Goal: Task Accomplishment & Management: Manage account settings

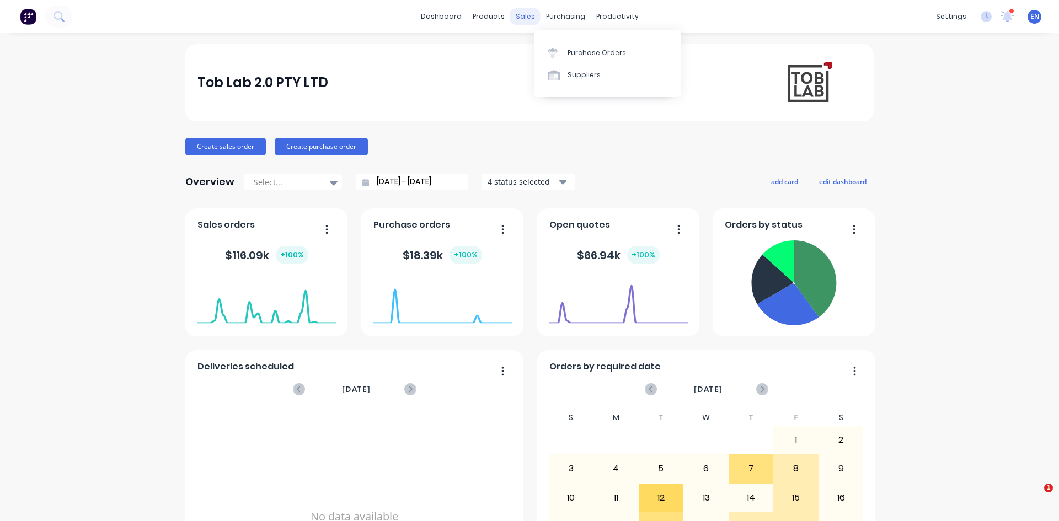
click at [517, 14] on div "sales" at bounding box center [525, 16] width 30 height 17
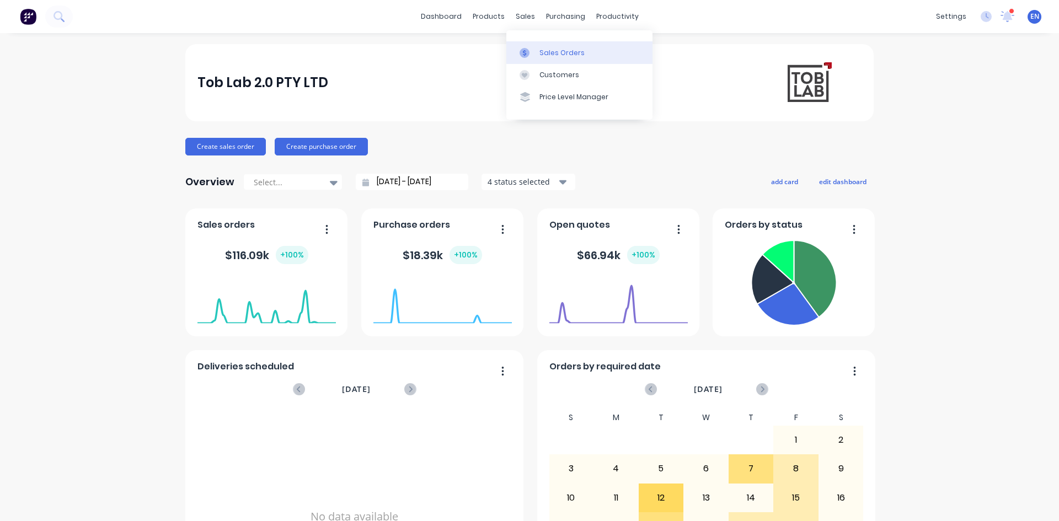
click at [566, 53] on div "Sales Orders" at bounding box center [562, 53] width 45 height 10
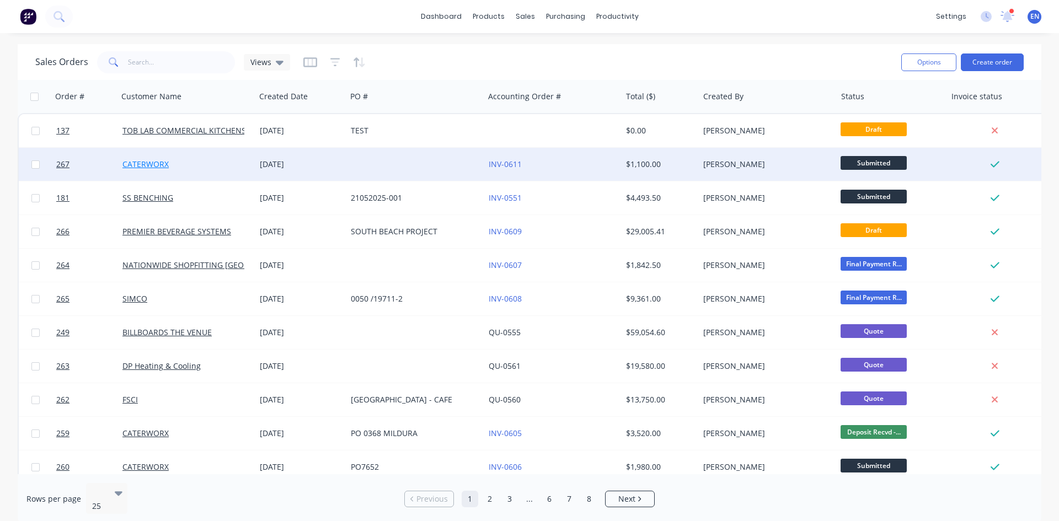
click at [147, 163] on link "CATERWORX" at bounding box center [145, 164] width 46 height 10
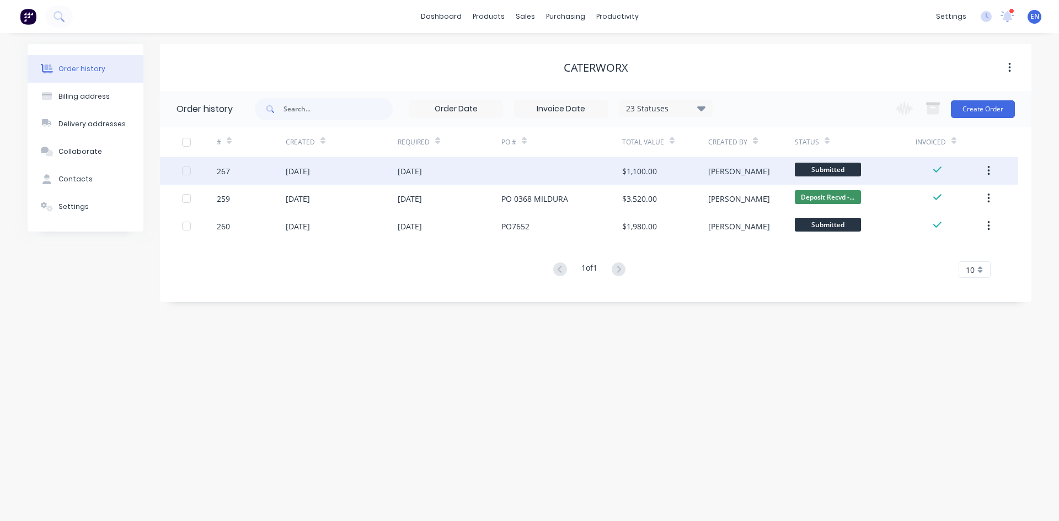
click at [226, 171] on div "267" at bounding box center [223, 172] width 13 height 12
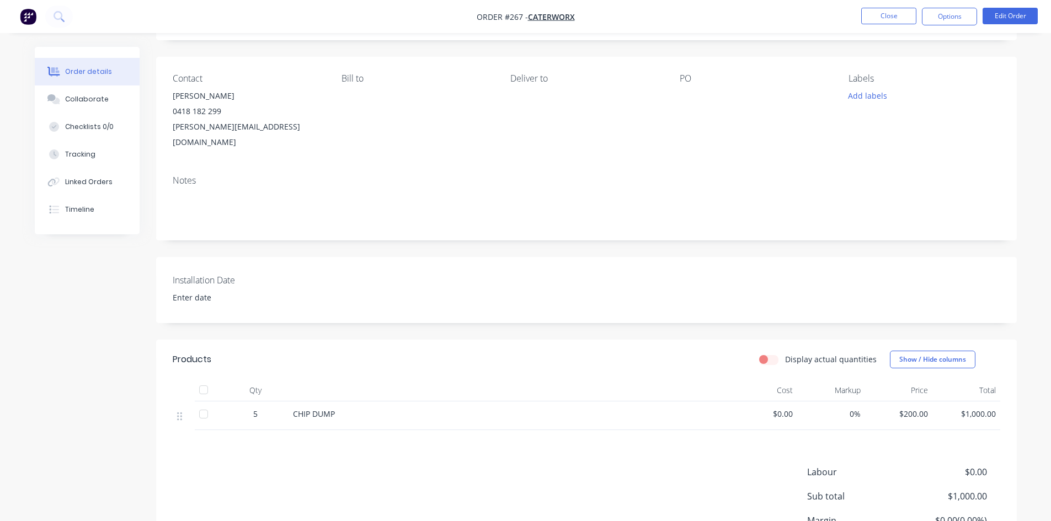
scroll to position [63, 0]
click at [72, 154] on div "Tracking" at bounding box center [80, 155] width 30 height 10
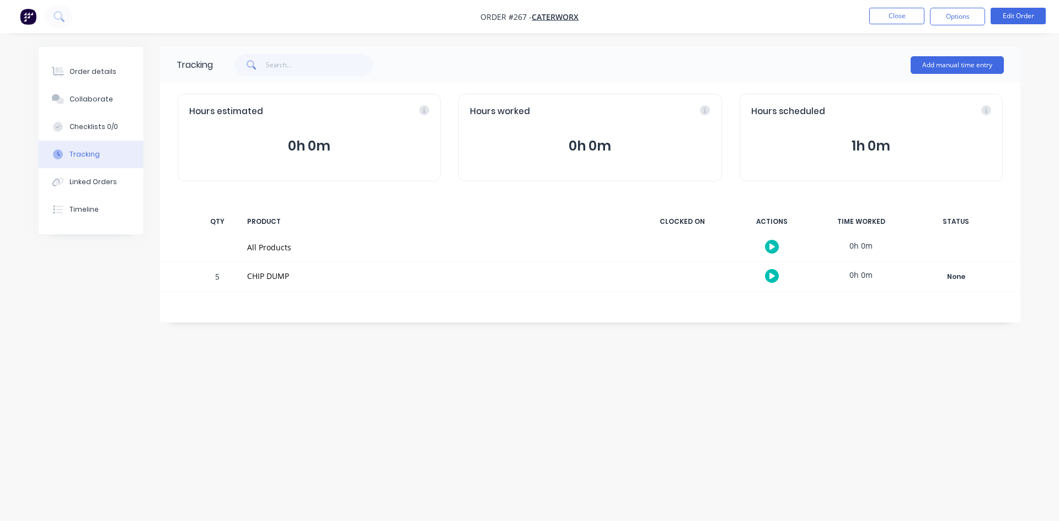
drag, startPoint x: 275, startPoint y: 141, endPoint x: 338, endPoint y: 142, distance: 62.4
click at [338, 142] on button "0h 0m" at bounding box center [309, 146] width 240 height 21
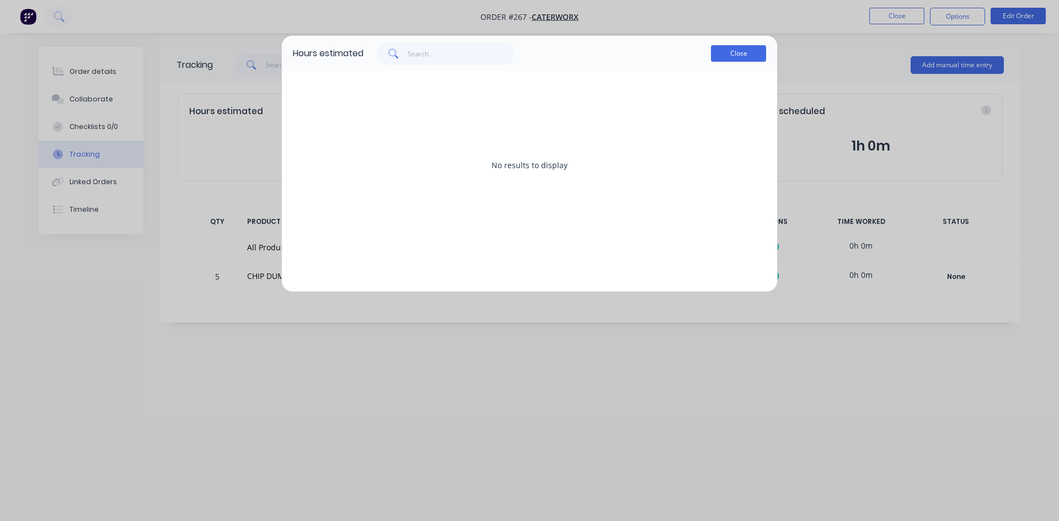
click at [760, 51] on button "Close" at bounding box center [738, 53] width 55 height 17
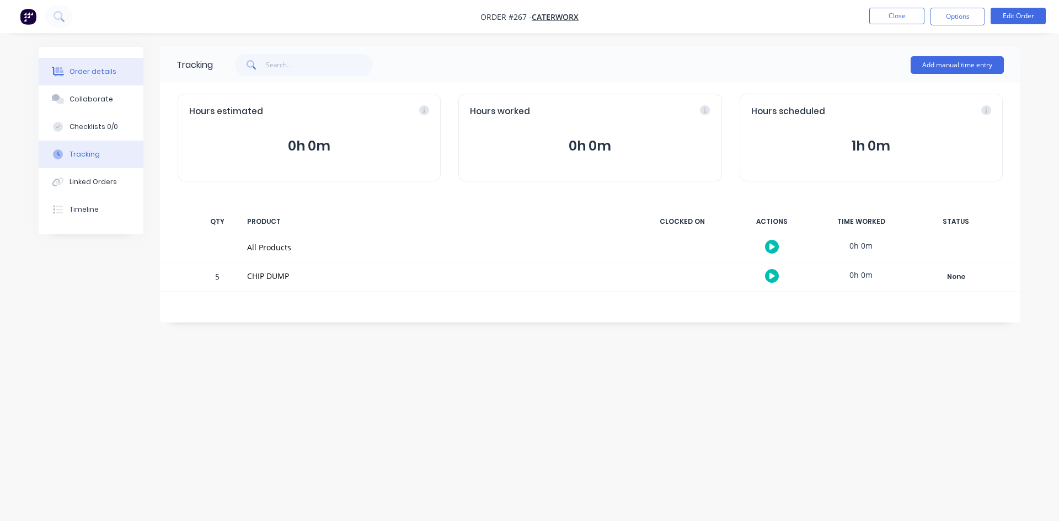
click at [88, 72] on div "Order details" at bounding box center [93, 72] width 47 height 10
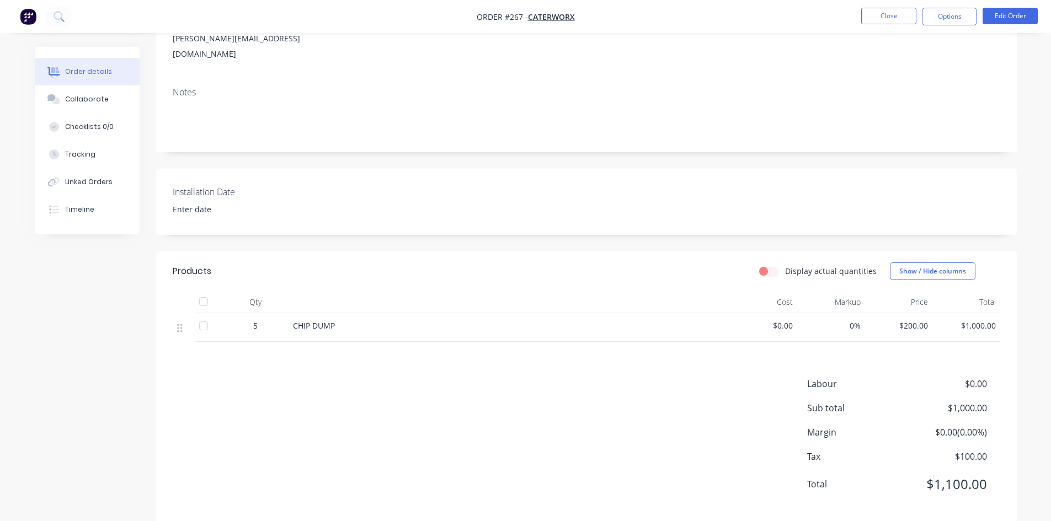
scroll to position [155, 0]
click at [106, 154] on button "Tracking" at bounding box center [87, 155] width 105 height 28
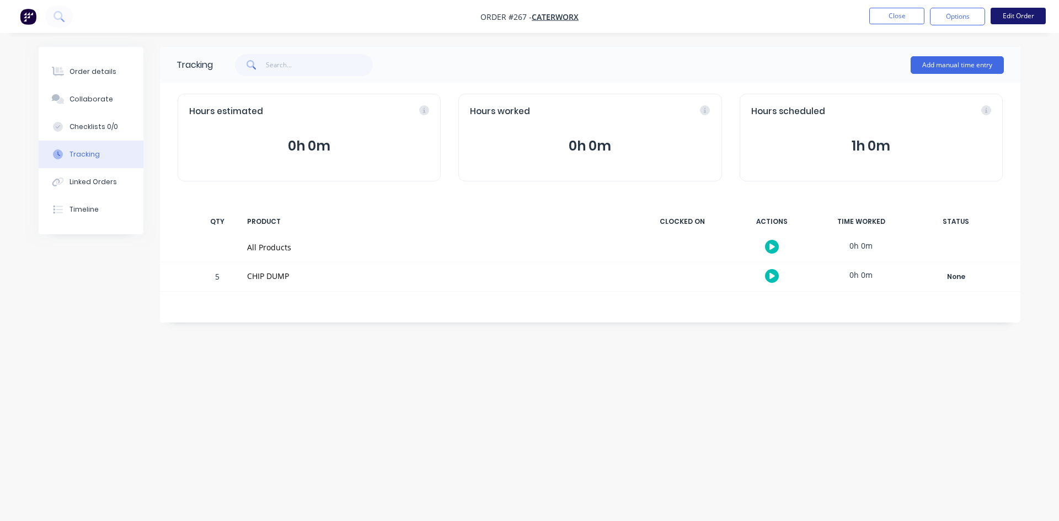
click at [1022, 14] on button "Edit Order" at bounding box center [1018, 16] width 55 height 17
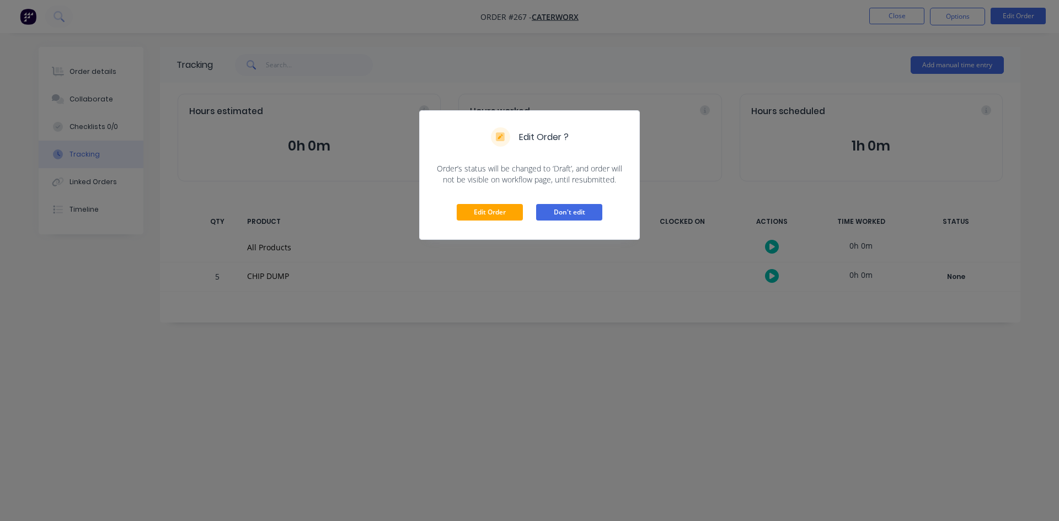
click at [602, 214] on button "Don't edit" at bounding box center [569, 212] width 66 height 17
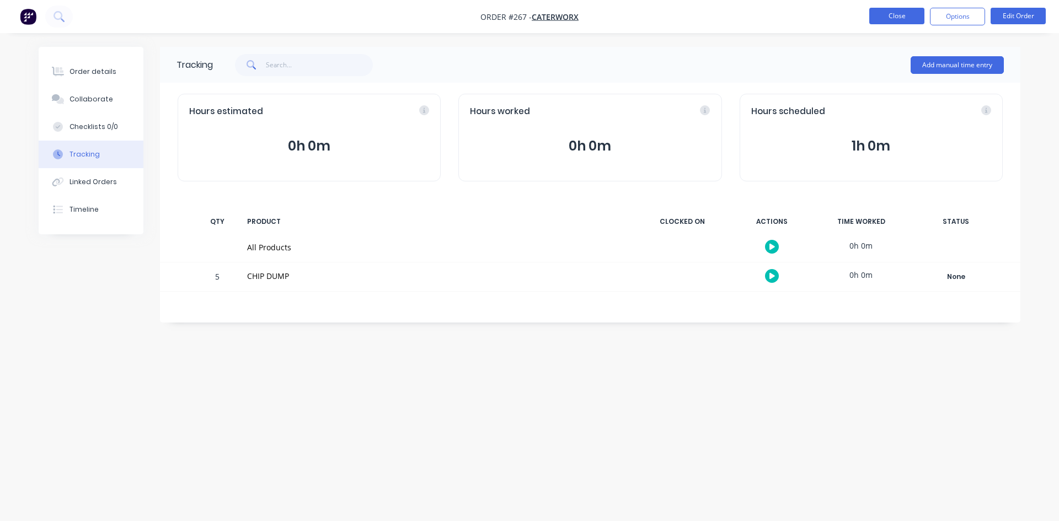
click at [896, 14] on button "Close" at bounding box center [897, 16] width 55 height 17
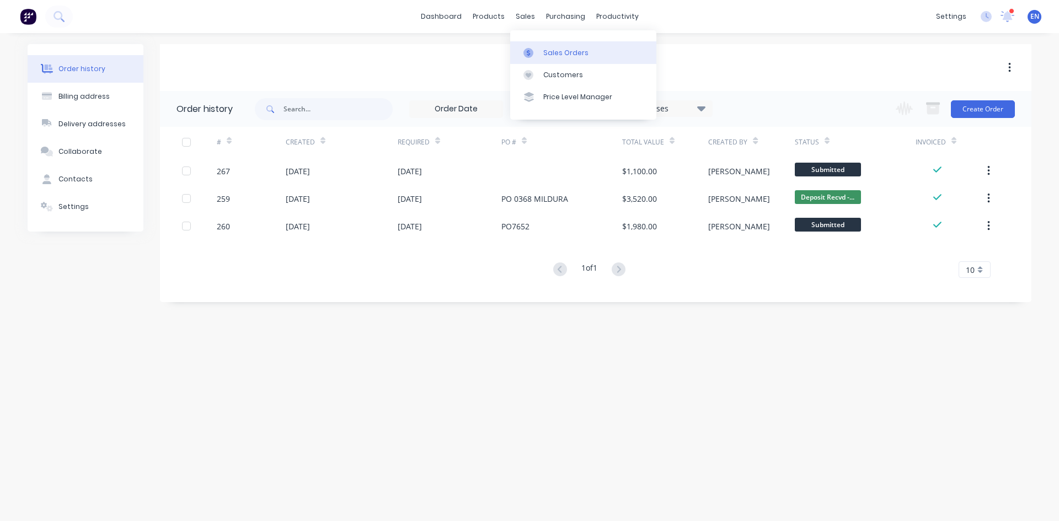
click at [559, 56] on div "Sales Orders" at bounding box center [565, 53] width 45 height 10
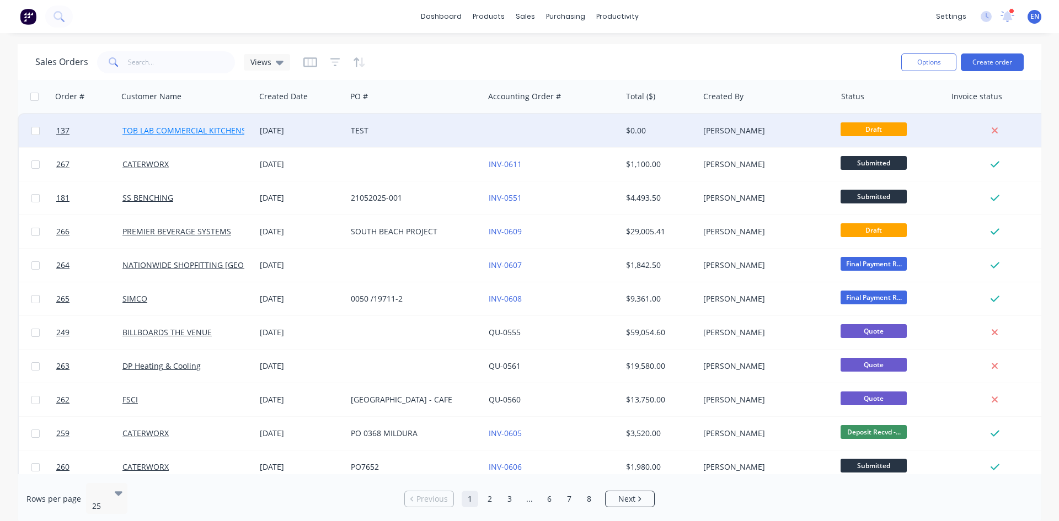
click at [190, 133] on link "TOB LAB COMMERCIAL KITCHENS PTY LTD" at bounding box center [199, 130] width 155 height 10
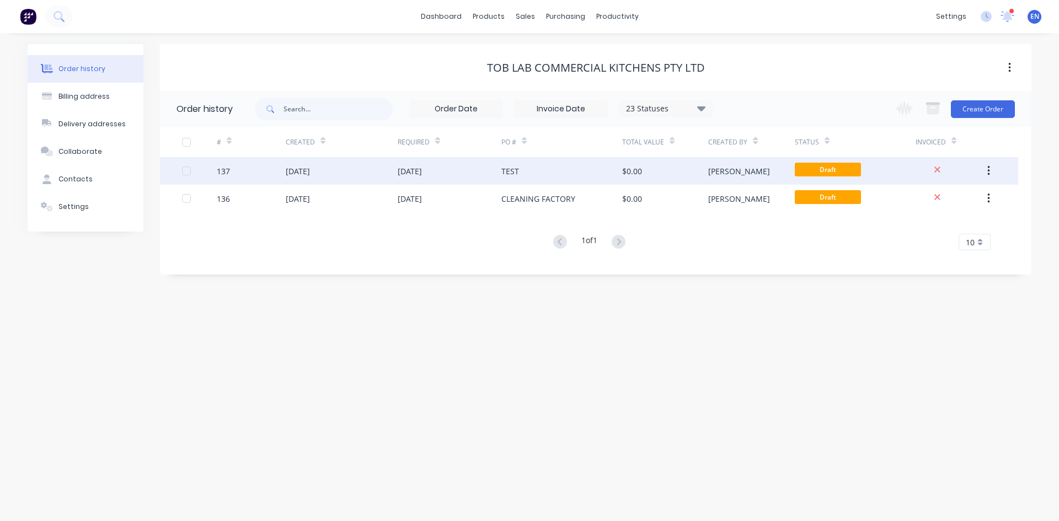
click at [225, 172] on div "137" at bounding box center [223, 172] width 13 height 12
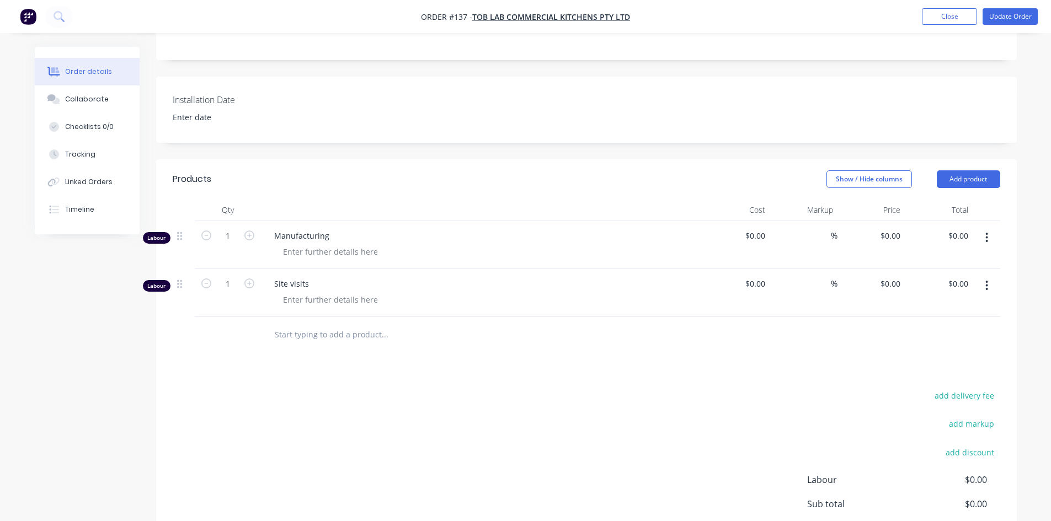
scroll to position [239, 0]
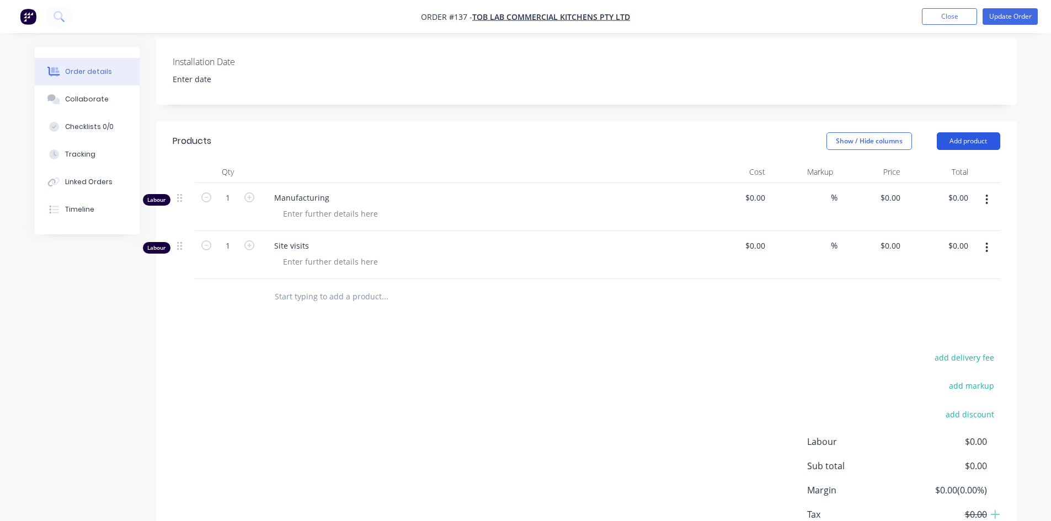
click at [969, 138] on button "Add product" at bounding box center [968, 141] width 63 height 18
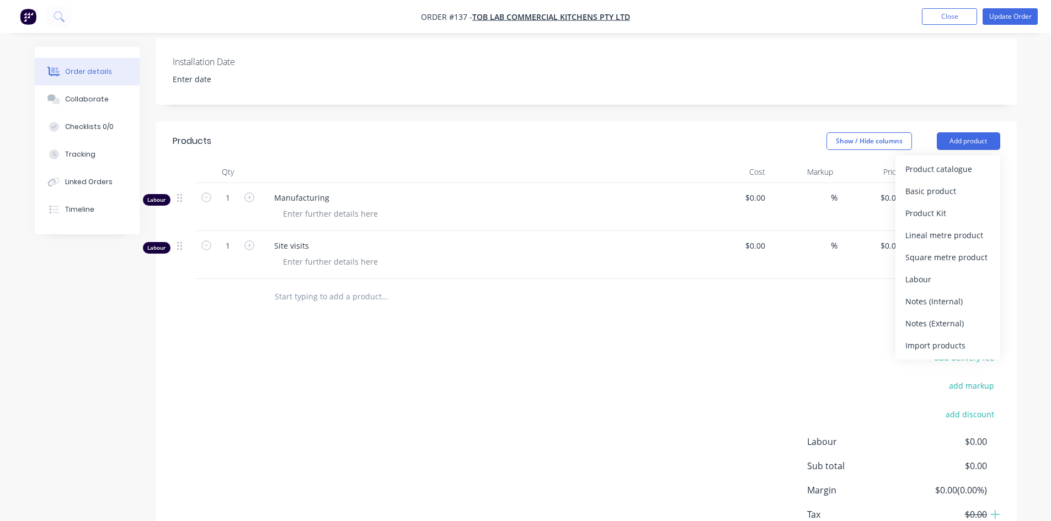
click at [598, 126] on header "Products Show / Hide columns Add product Product catalogue Basic product Produc…" at bounding box center [586, 141] width 861 height 40
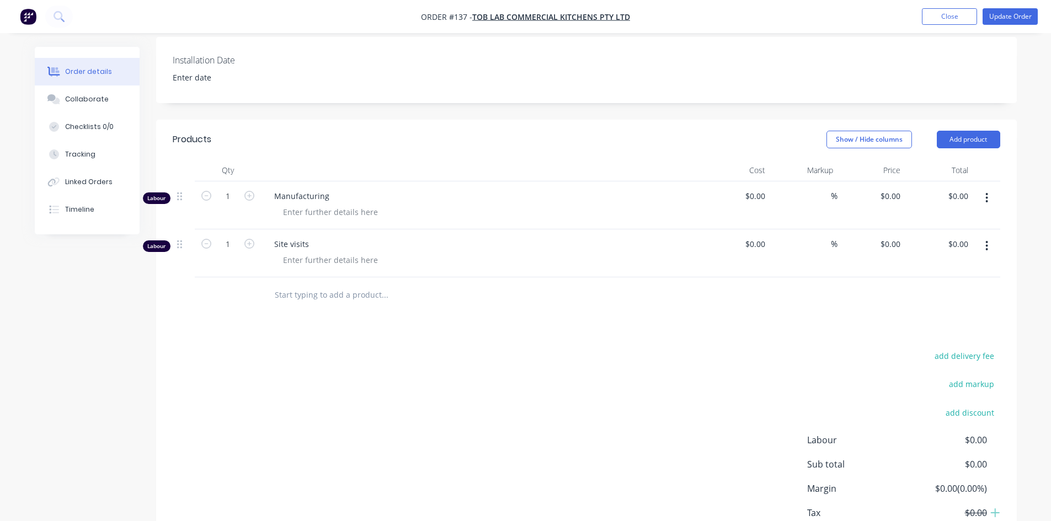
scroll to position [242, 0]
click at [984, 137] on button "Add product" at bounding box center [968, 138] width 63 height 18
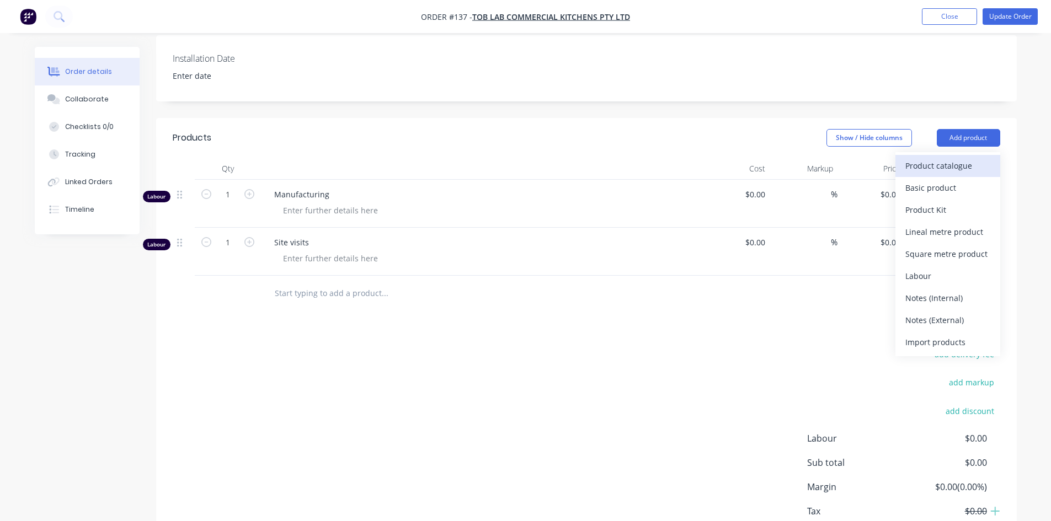
click at [961, 167] on div "Product catalogue" at bounding box center [947, 166] width 85 height 16
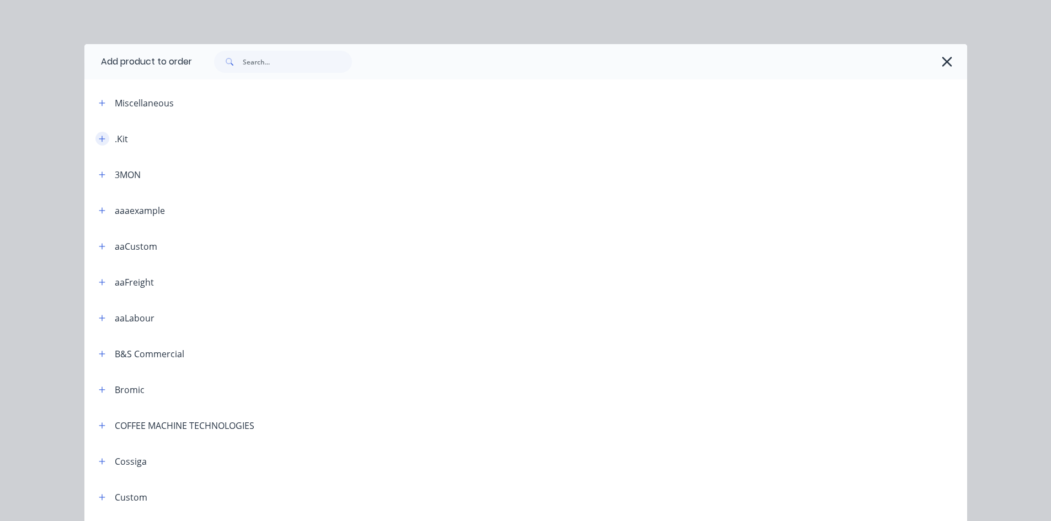
click at [99, 136] on icon "button" at bounding box center [102, 139] width 7 height 8
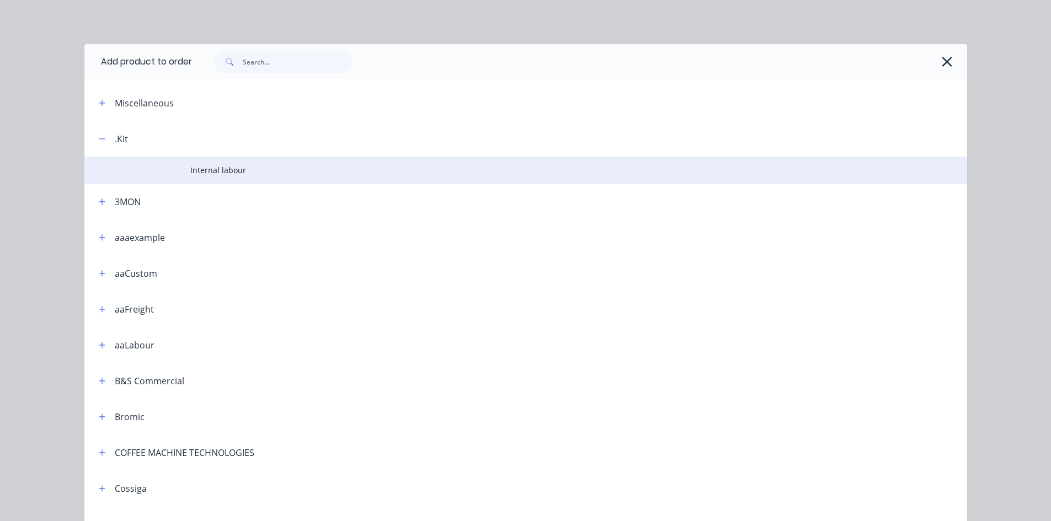
click at [233, 173] on span "Internal labour" at bounding box center [500, 170] width 621 height 12
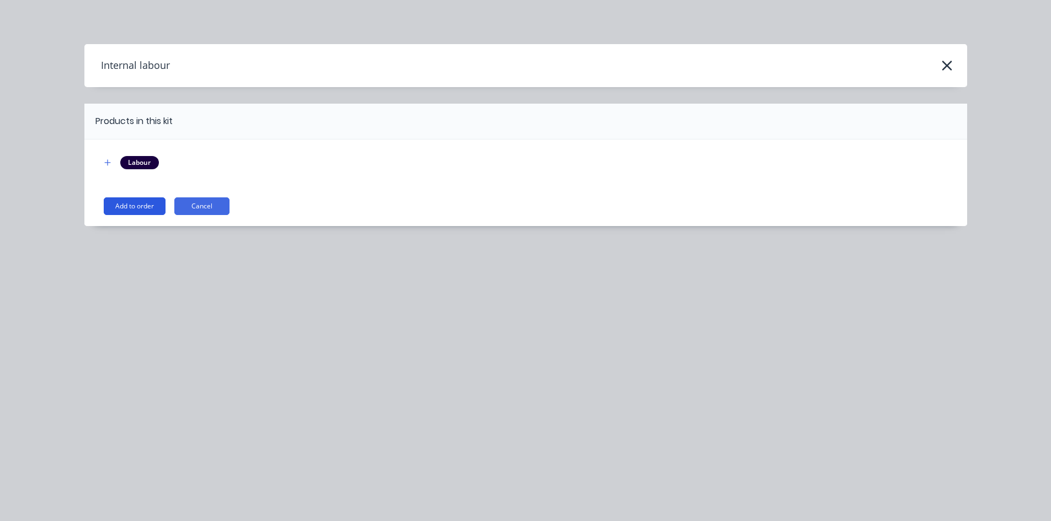
click at [150, 206] on button "Add to order" at bounding box center [135, 207] width 62 height 18
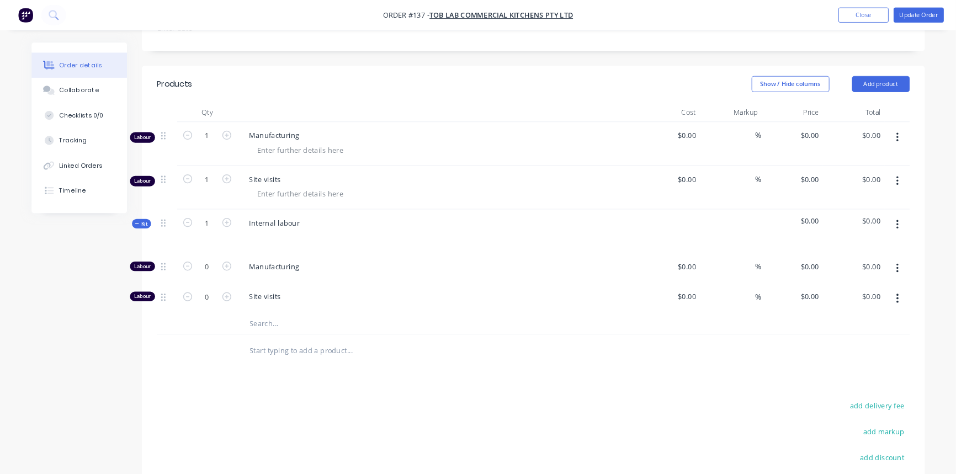
scroll to position [292, 0]
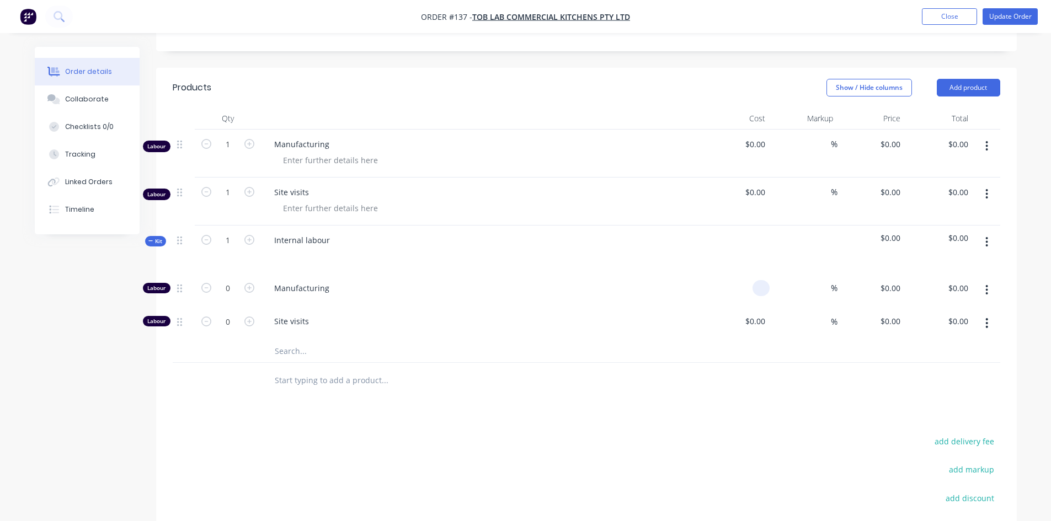
click at [759, 286] on input at bounding box center [763, 288] width 13 height 16
click at [760, 322] on input "$0.00" at bounding box center [756, 321] width 25 height 16
type input "$0.00"
click at [755, 290] on div "$0.00 $0.00" at bounding box center [755, 288] width 30 height 16
type input "0"
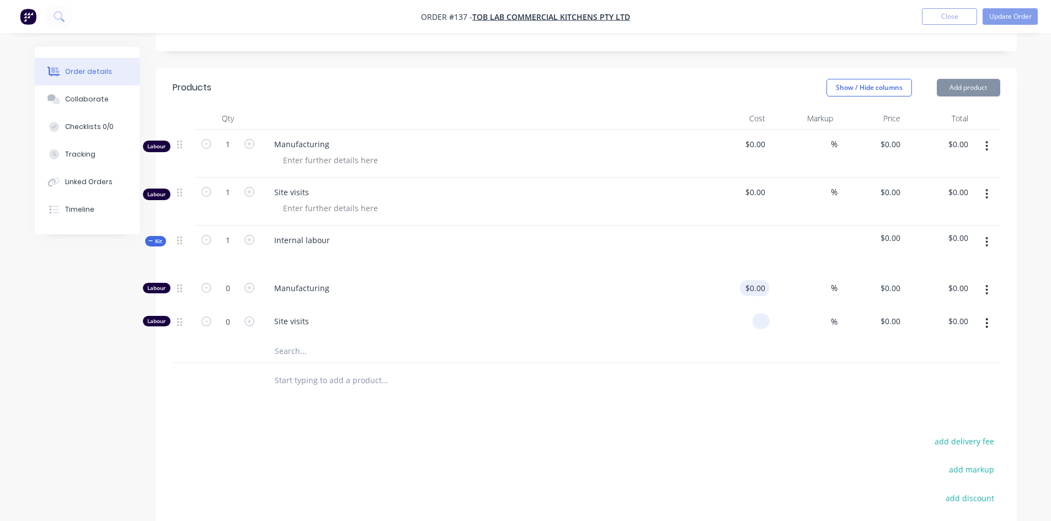
type input "$0.00"
click at [753, 322] on div "0 $0.00" at bounding box center [755, 321] width 30 height 16
type input "$0.00"
click at [753, 400] on div "Products Show / Hide columns Add product Qty Cost Markup Price Total Labour 1 M…" at bounding box center [586, 366] width 861 height 596
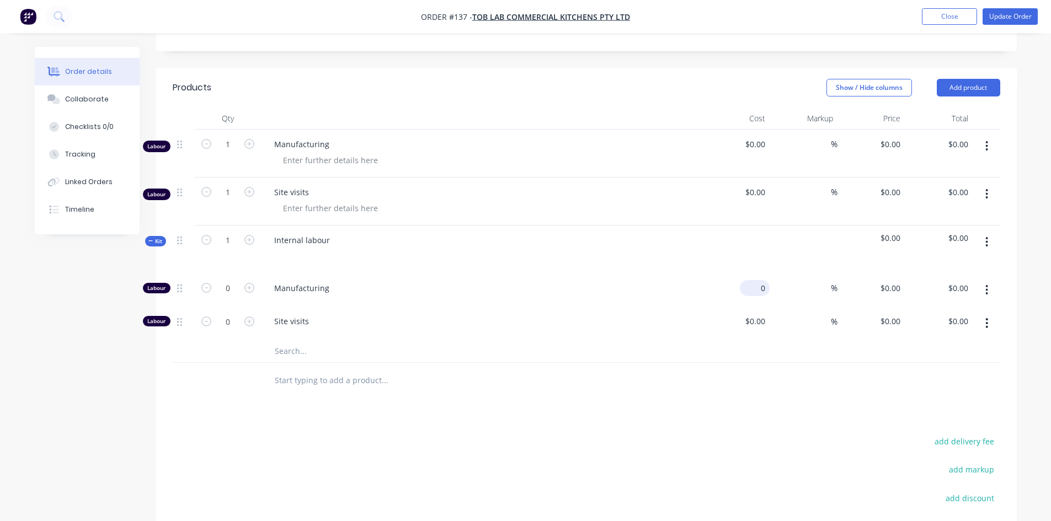
click at [756, 285] on div "0 $0.00" at bounding box center [755, 288] width 30 height 16
type input "$0.00"
click at [248, 289] on icon "button" at bounding box center [249, 288] width 10 height 10
click at [205, 292] on icon "button" at bounding box center [206, 288] width 10 height 10
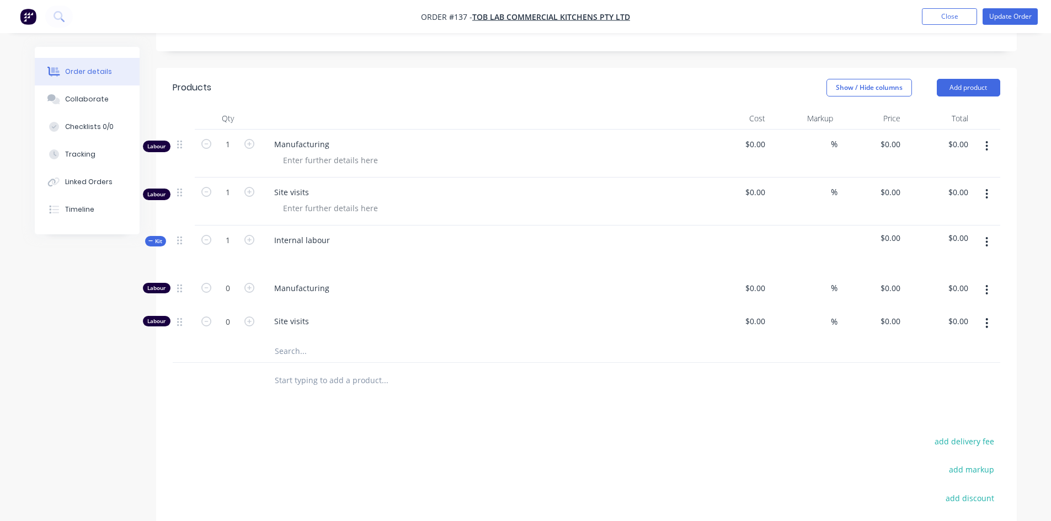
click at [252, 297] on div "0" at bounding box center [228, 291] width 66 height 34
click at [246, 284] on icon "button" at bounding box center [249, 288] width 10 height 10
click at [248, 285] on icon "button" at bounding box center [249, 288] width 10 height 10
type input "2"
click at [252, 322] on icon "button" at bounding box center [249, 322] width 10 height 10
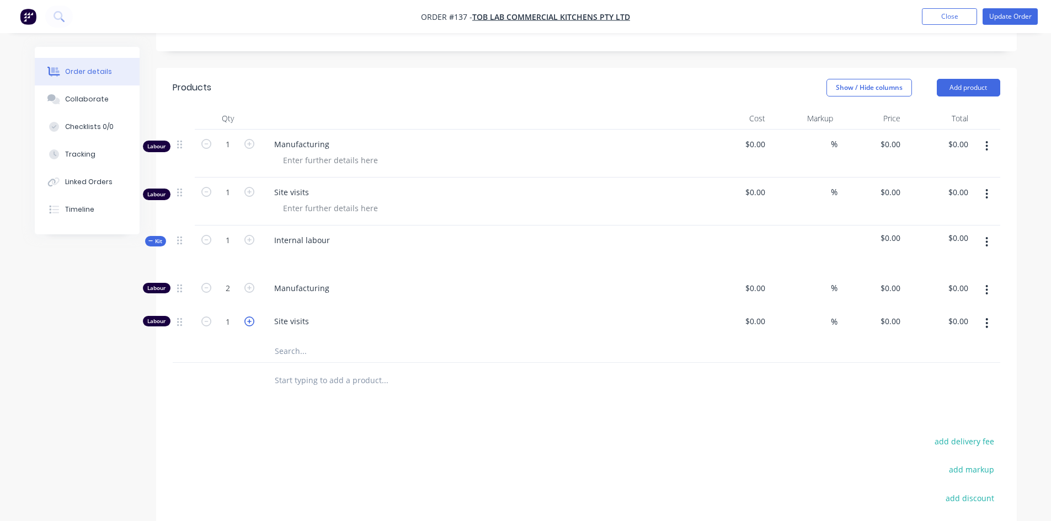
click at [252, 322] on icon "button" at bounding box center [249, 322] width 10 height 10
type input "2"
click at [206, 291] on icon "button" at bounding box center [206, 288] width 10 height 10
type input "0"
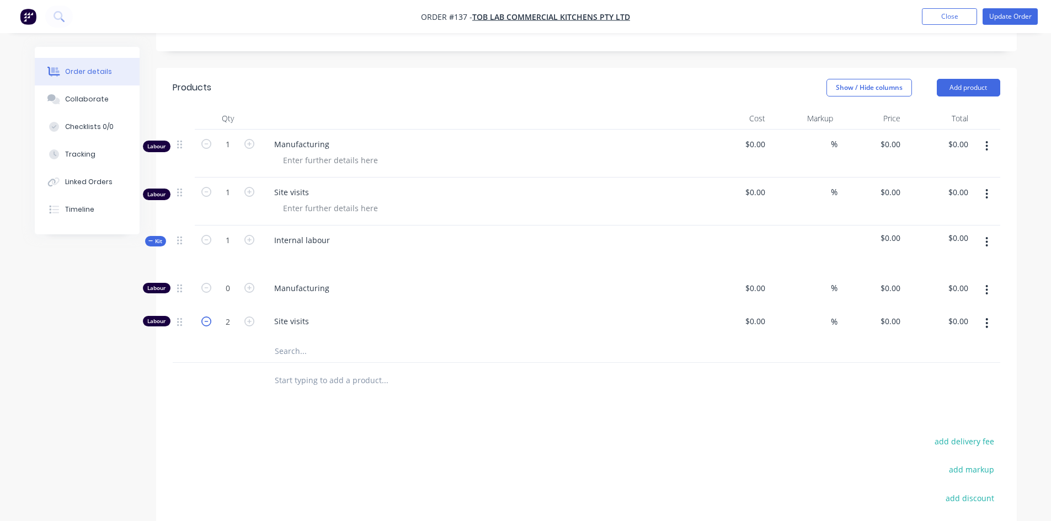
click at [205, 323] on icon "button" at bounding box center [206, 322] width 10 height 10
type input "0"
click at [254, 285] on icon "button" at bounding box center [249, 288] width 10 height 10
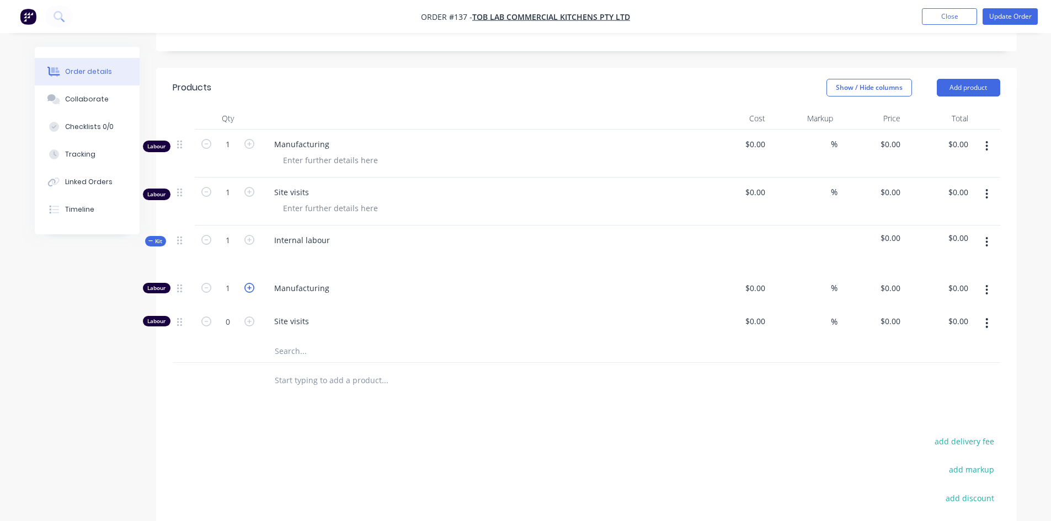
type input "2"
click at [758, 284] on input "0" at bounding box center [763, 288] width 13 height 16
click at [768, 358] on div at bounding box center [587, 351] width 828 height 23
type input "$50.00"
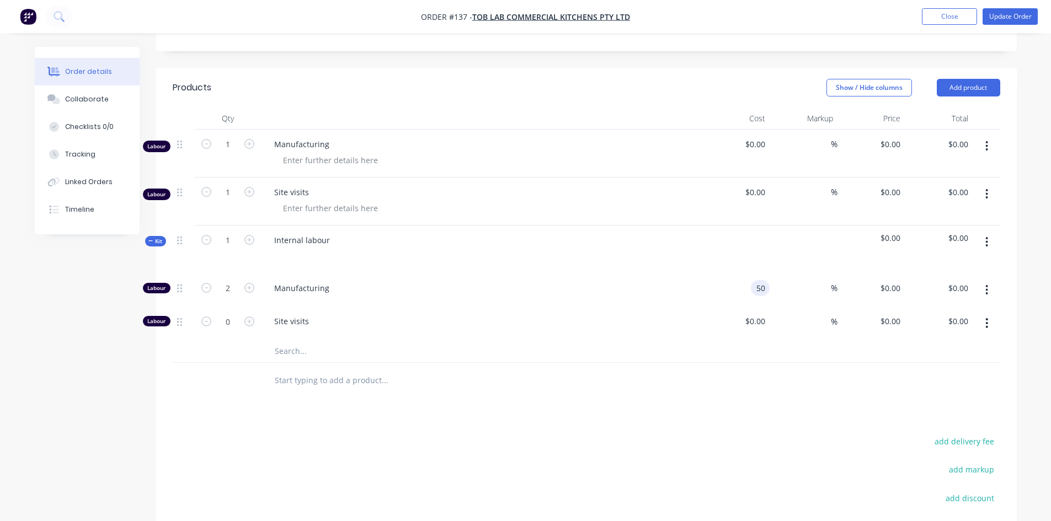
type input "$100.00"
click at [249, 322] on icon "button" at bounding box center [249, 322] width 10 height 10
type input "1"
click at [753, 319] on div "0 $0.00" at bounding box center [755, 321] width 30 height 16
type input "$50.00"
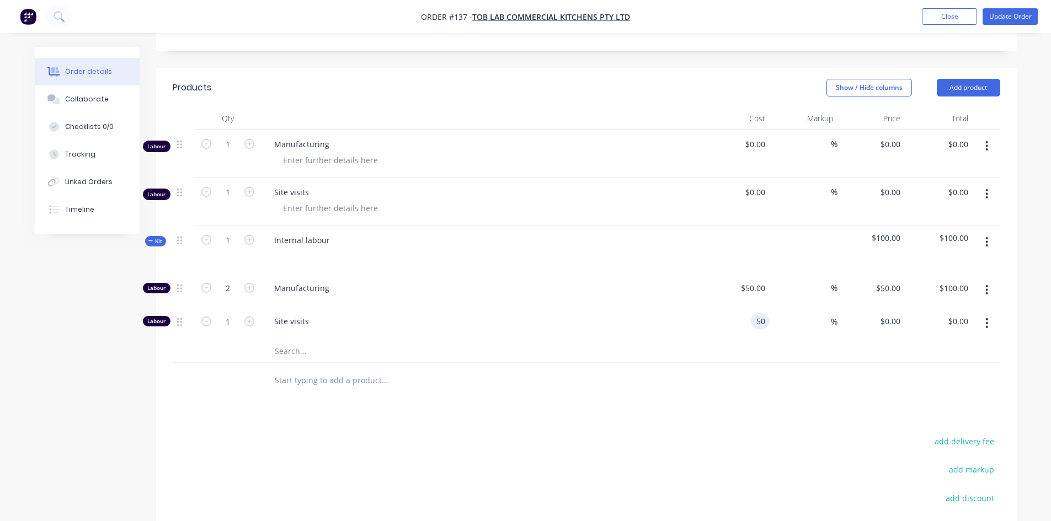
type input "$50.00"
click at [808, 416] on div "Products Show / Hide columns Add product Qty Cost Markup Price Total Labour 1 M…" at bounding box center [586, 366] width 861 height 596
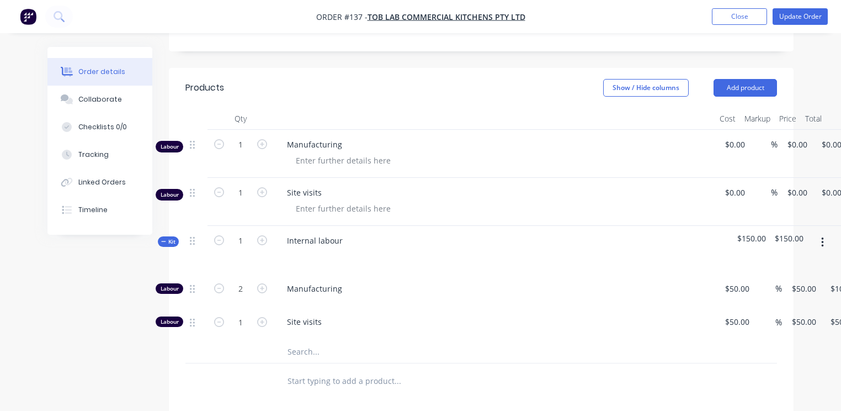
drag, startPoint x: 1046, startPoint y: 1, endPoint x: 57, endPoint y: 353, distance: 1048.8
click at [57, 353] on div "Created by [PERSON_NAME] Created [DATE] Required [DATE] Assigned to Add team me…" at bounding box center [420, 217] width 746 height 926
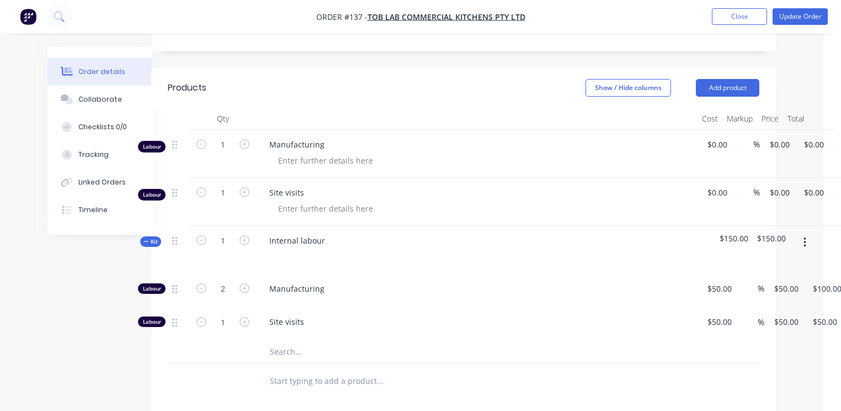
scroll to position [292, 16]
click at [92, 154] on div "Tracking" at bounding box center [93, 155] width 30 height 10
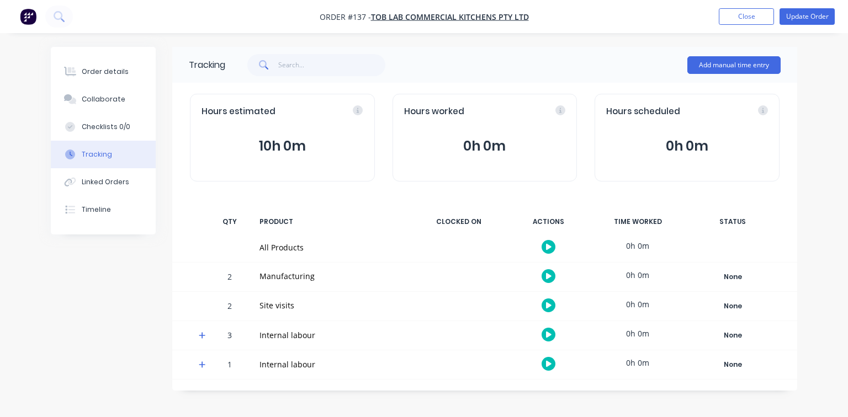
drag, startPoint x: 257, startPoint y: 147, endPoint x: 292, endPoint y: 146, distance: 35.3
click at [292, 146] on button "10h 0m" at bounding box center [282, 146] width 162 height 21
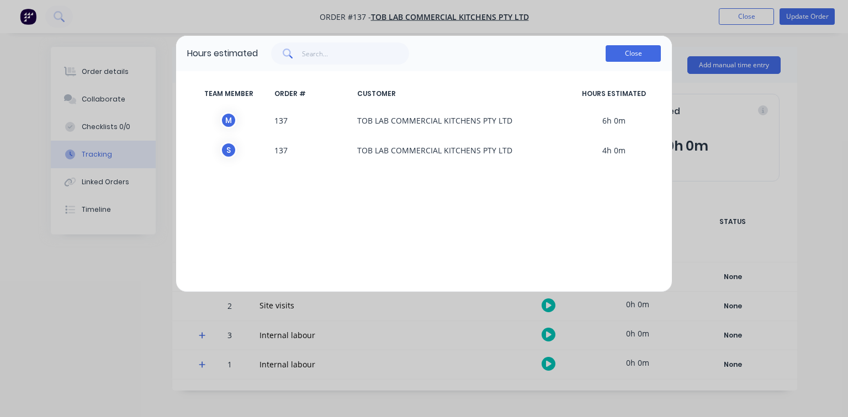
click at [641, 53] on button "Close" at bounding box center [632, 53] width 55 height 17
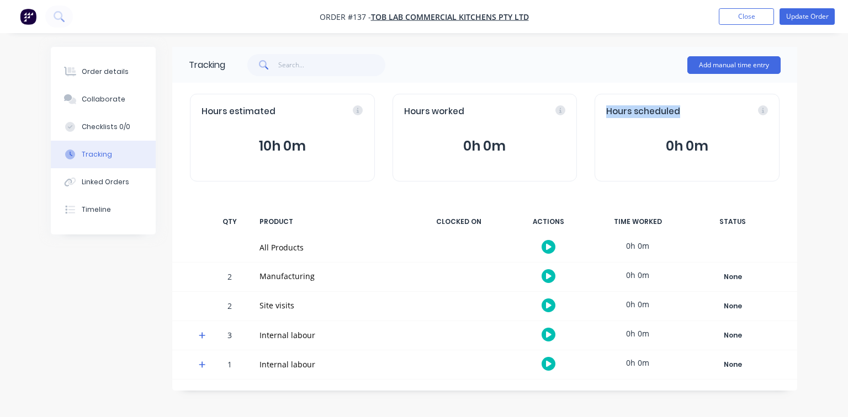
drag, startPoint x: 605, startPoint y: 110, endPoint x: 699, endPoint y: 109, distance: 93.2
click at [699, 109] on div "Hours scheduled" at bounding box center [687, 111] width 162 height 13
click at [239, 133] on div "Hours estimated 10h 0m" at bounding box center [282, 138] width 185 height 88
drag, startPoint x: 255, startPoint y: 143, endPoint x: 308, endPoint y: 142, distance: 53.0
click at [308, 142] on button "10h 0m" at bounding box center [282, 146] width 162 height 21
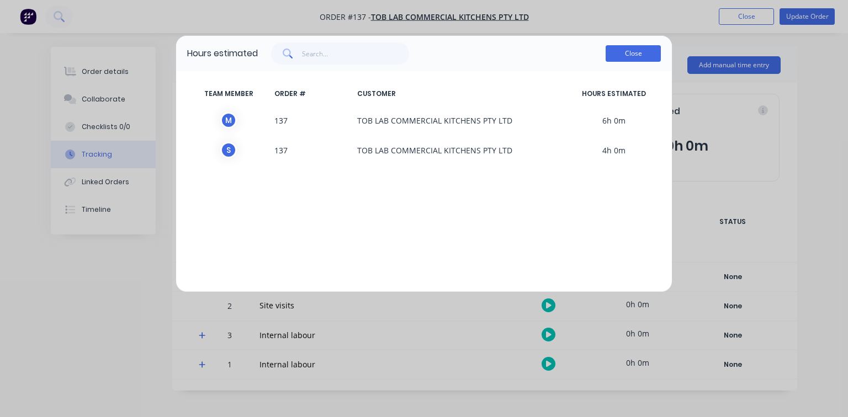
click at [653, 54] on button "Close" at bounding box center [632, 53] width 55 height 17
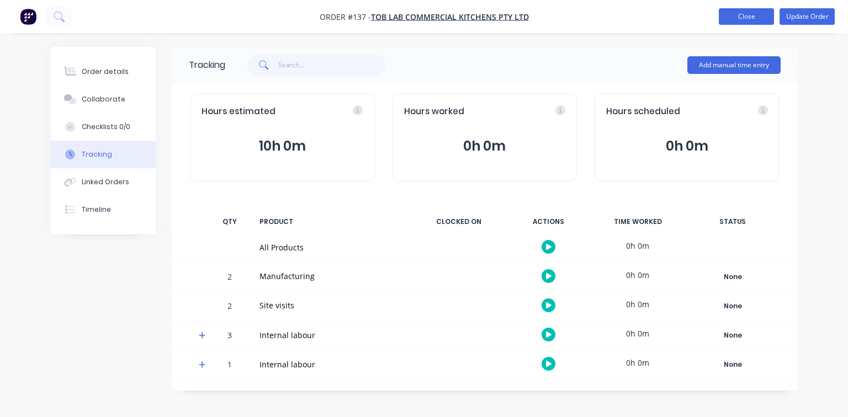
click at [740, 13] on button "Close" at bounding box center [745, 16] width 55 height 17
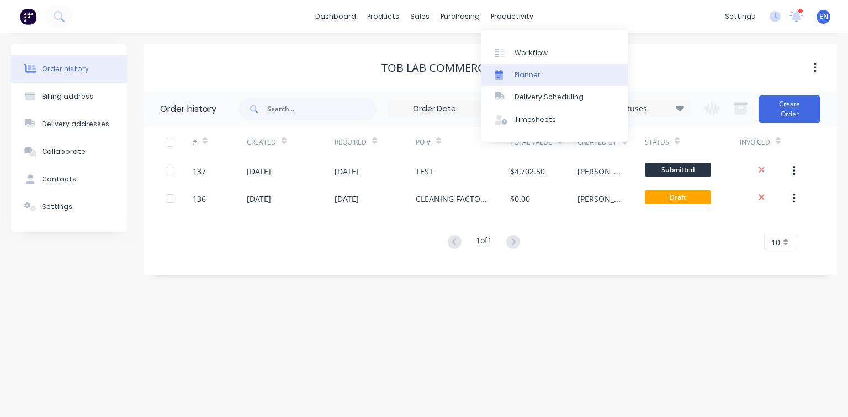
click at [527, 73] on div "Planner" at bounding box center [527, 75] width 26 height 10
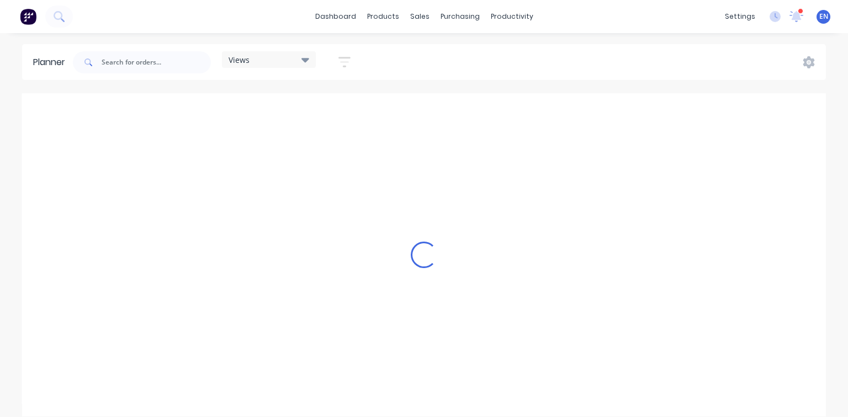
scroll to position [0, 1766]
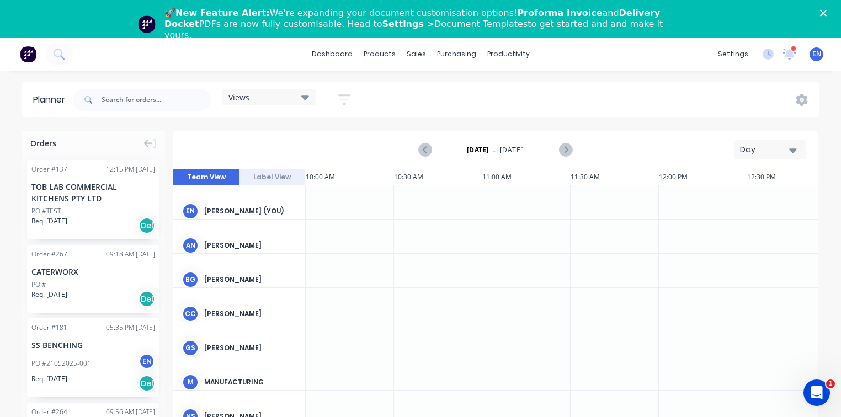
scroll to position [38, 0]
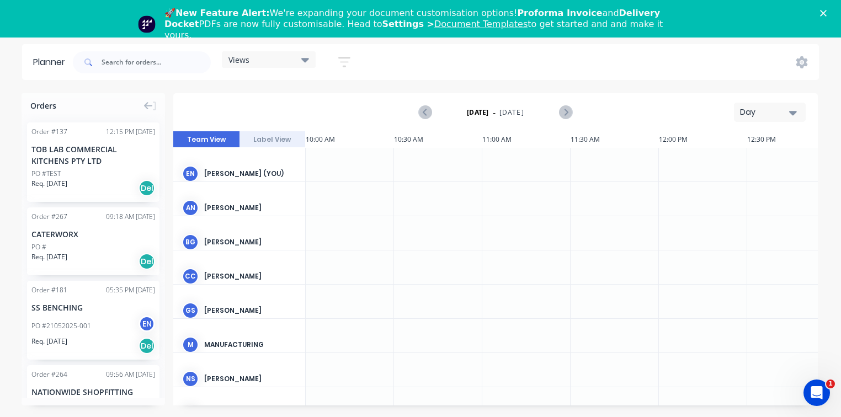
click at [827, 12] on icon "Close" at bounding box center [823, 13] width 7 height 7
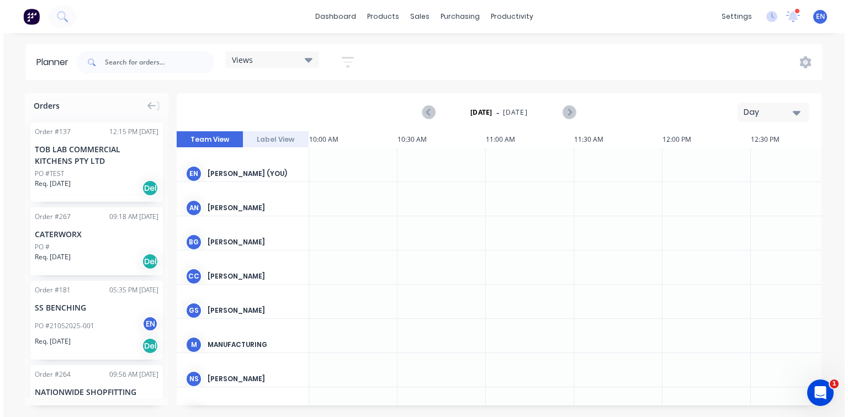
scroll to position [0, 0]
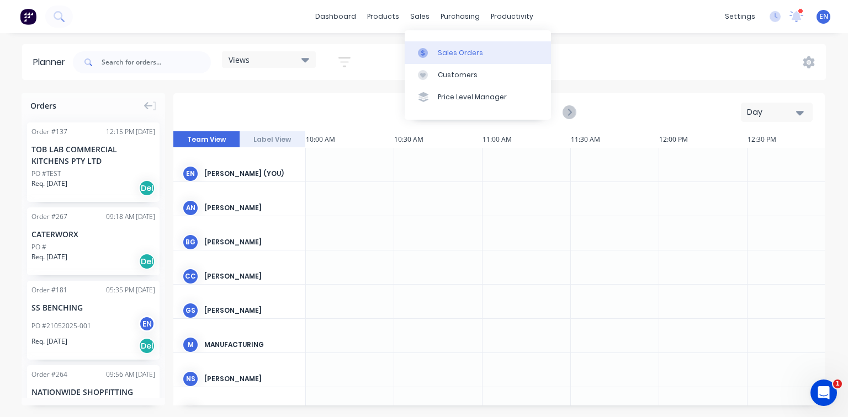
click at [452, 51] on div "Sales Orders" at bounding box center [460, 53] width 45 height 10
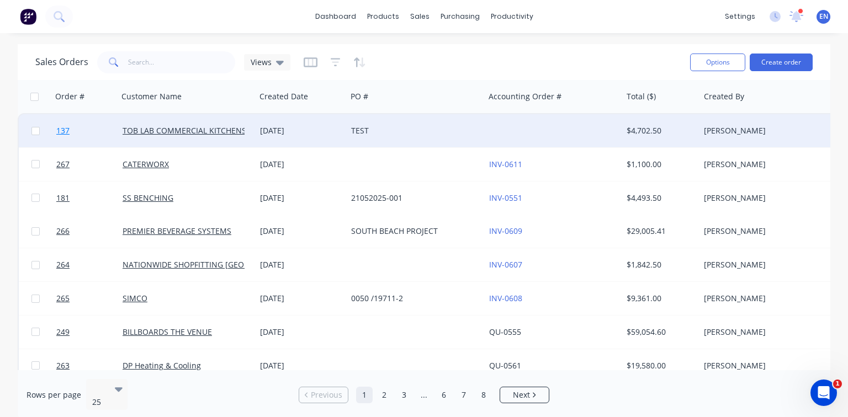
click at [57, 131] on span "137" at bounding box center [62, 130] width 13 height 11
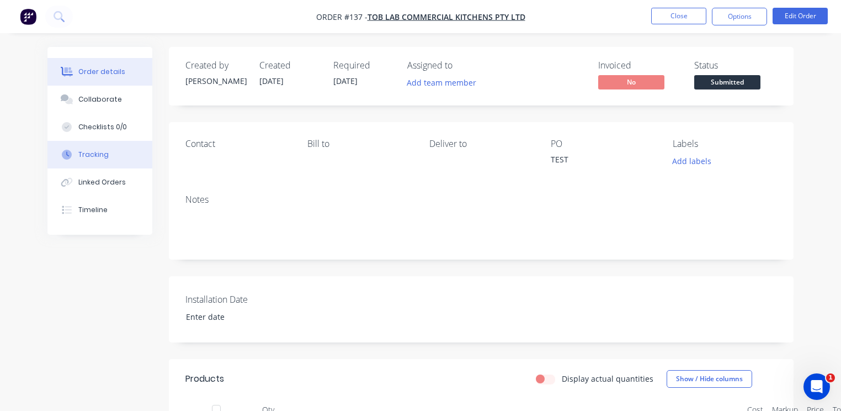
click at [93, 166] on button "Tracking" at bounding box center [99, 155] width 105 height 28
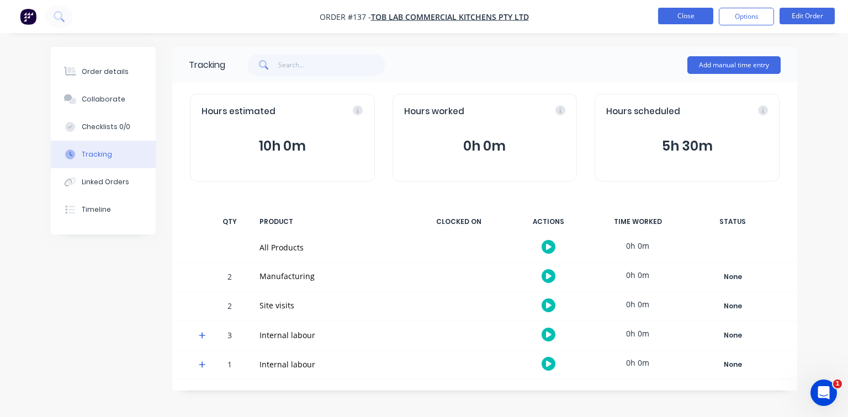
click at [665, 13] on button "Close" at bounding box center [685, 16] width 55 height 17
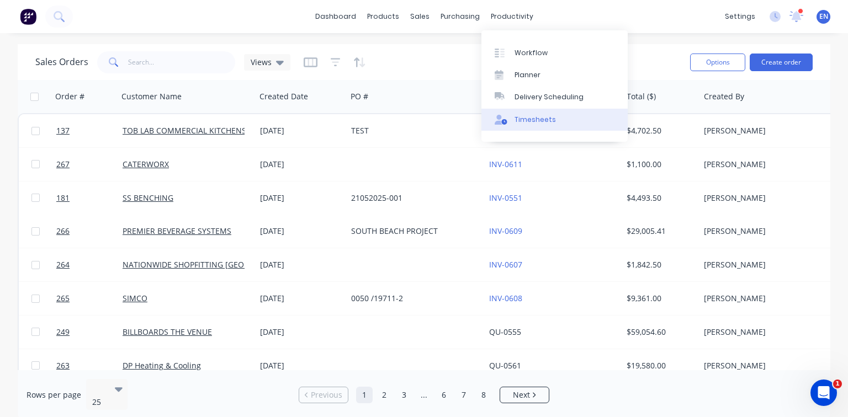
click at [539, 117] on div "Timesheets" at bounding box center [534, 120] width 41 height 10
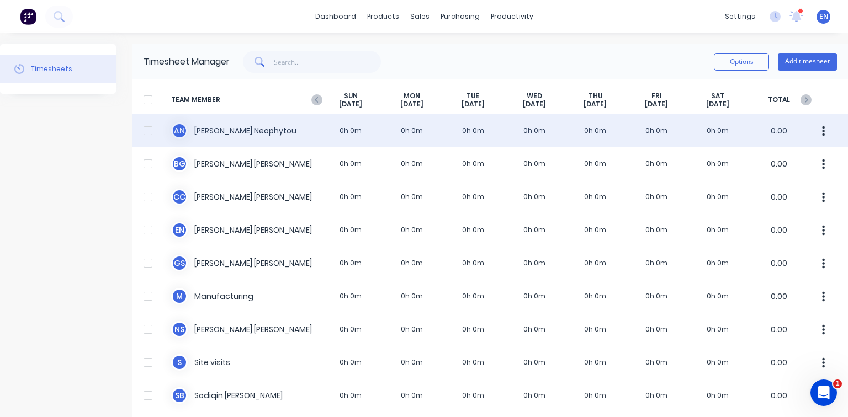
click at [252, 135] on div "A N Anthony Neophytou 0h 0m 0h 0m 0h 0m 0h 0m 0h 0m 0h 0m 0h 0m 0.00" at bounding box center [489, 130] width 715 height 33
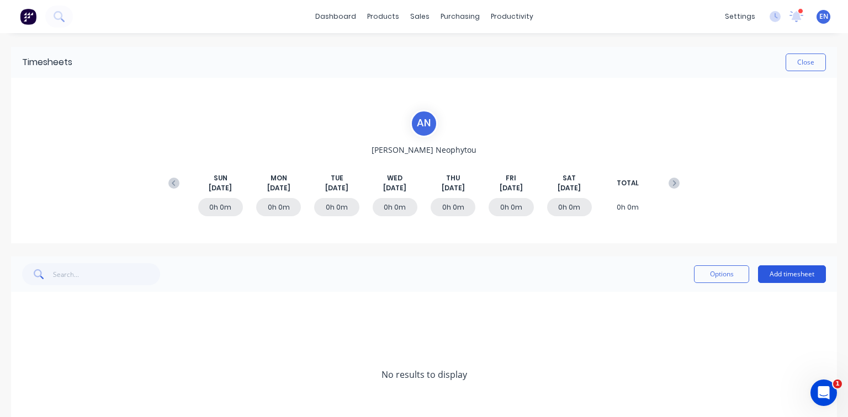
click at [777, 274] on button "Add timesheet" at bounding box center [792, 274] width 68 height 18
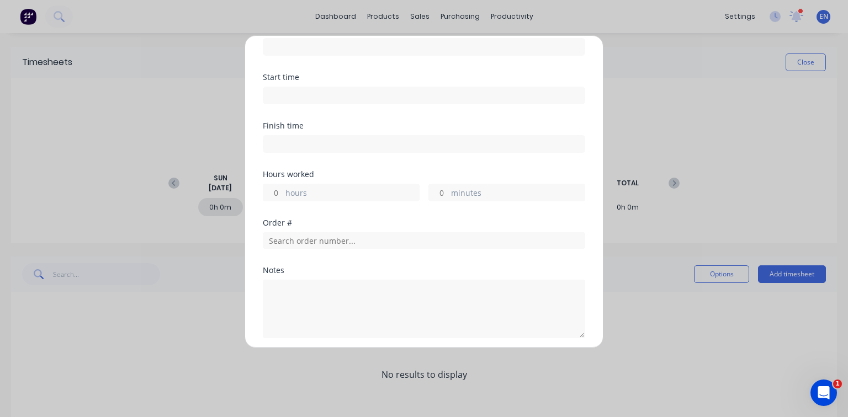
scroll to position [98, 0]
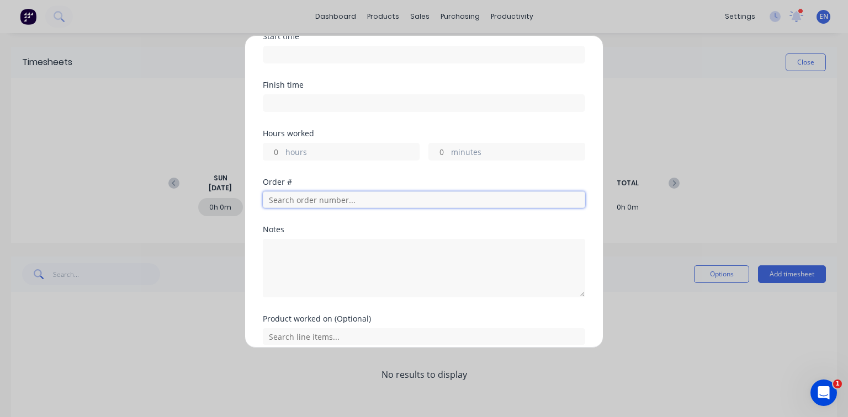
click at [311, 202] on input "text" at bounding box center [424, 199] width 322 height 17
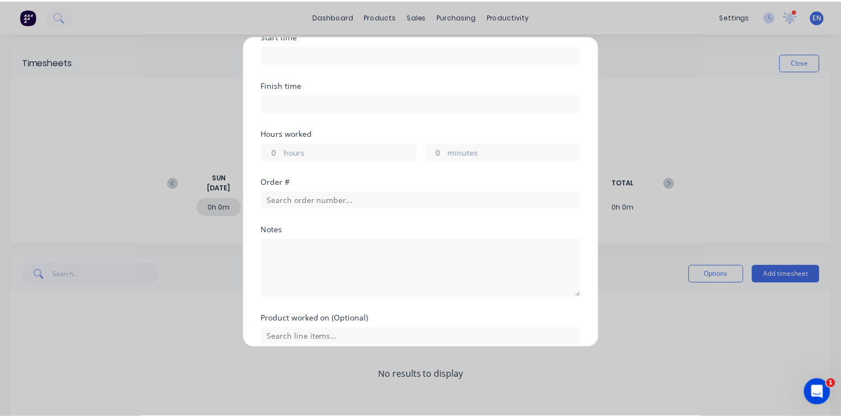
scroll to position [0, 0]
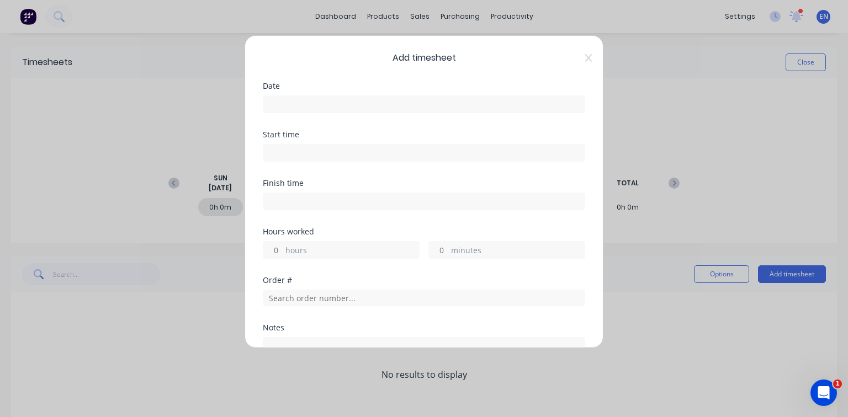
click at [585, 52] on div "Add timesheet Date Start time Finish time Hours worked hours minutes Order # No…" at bounding box center [423, 191] width 359 height 313
click at [585, 58] on icon at bounding box center [588, 58] width 7 height 9
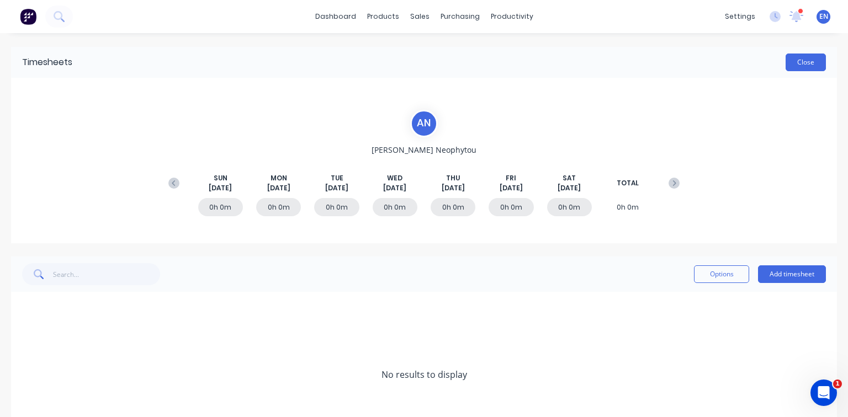
click at [788, 65] on button "Close" at bounding box center [805, 63] width 40 height 18
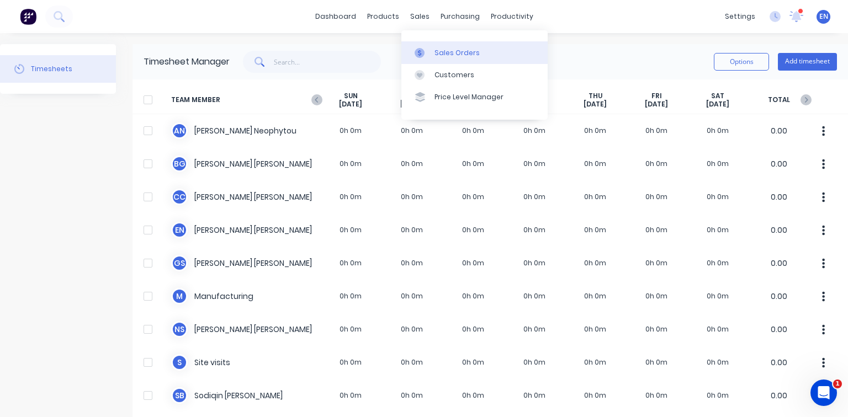
click at [436, 52] on div "Sales Orders" at bounding box center [456, 53] width 45 height 10
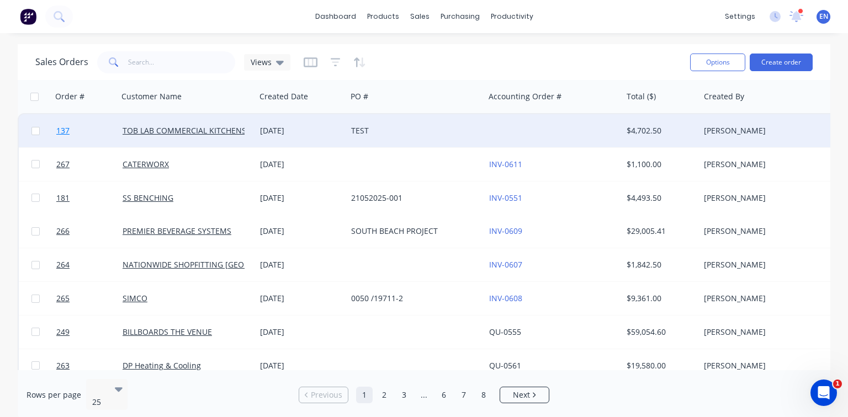
click at [61, 129] on span "137" at bounding box center [62, 130] width 13 height 11
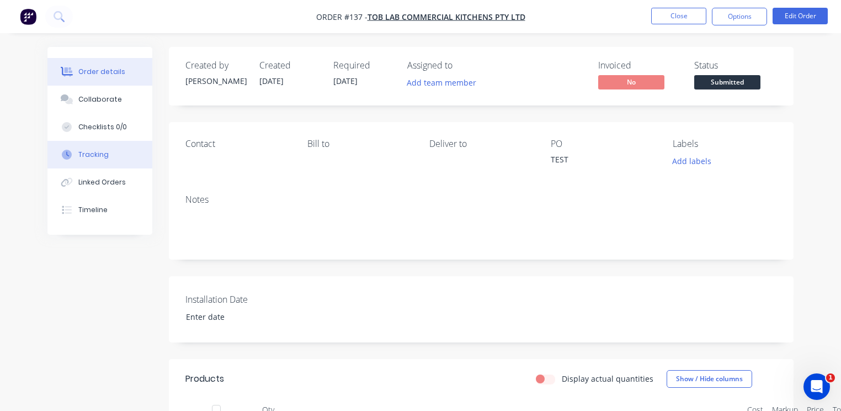
click at [98, 156] on div "Tracking" at bounding box center [93, 155] width 30 height 10
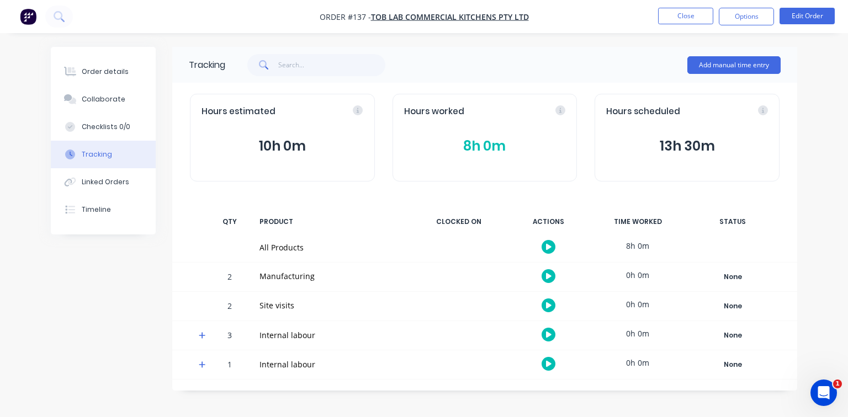
click at [200, 338] on icon at bounding box center [202, 336] width 7 height 8
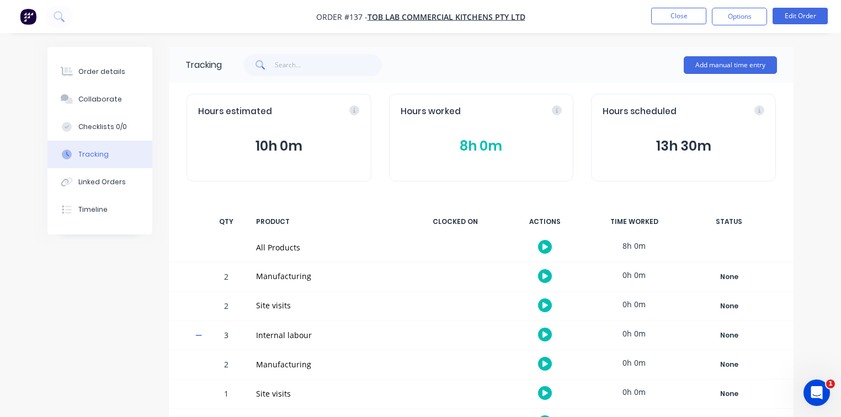
click at [543, 366] on icon "button" at bounding box center [545, 363] width 6 height 7
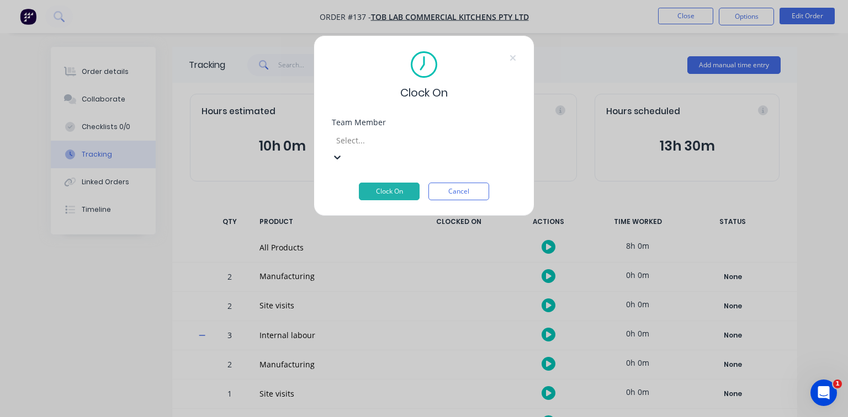
click at [398, 183] on button "Clock On" at bounding box center [389, 192] width 61 height 18
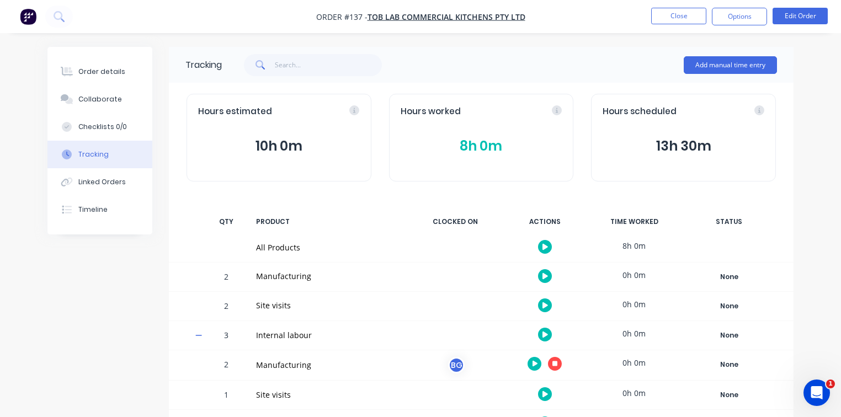
click at [552, 366] on icon "button" at bounding box center [555, 363] width 6 height 7
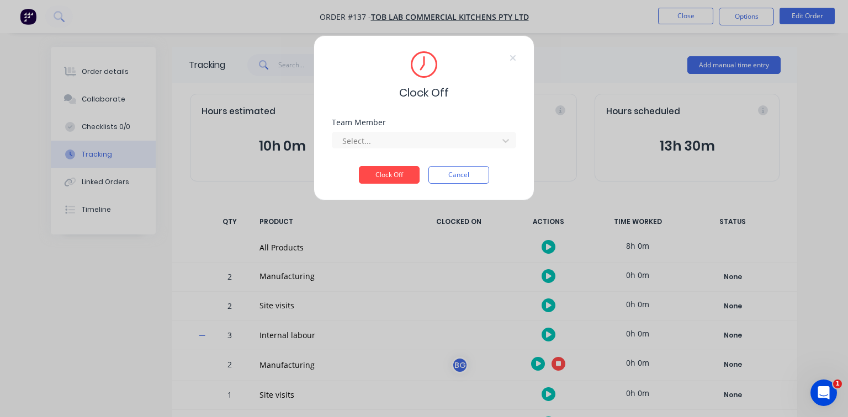
click at [422, 151] on div "Team Member Select..." at bounding box center [424, 142] width 184 height 47
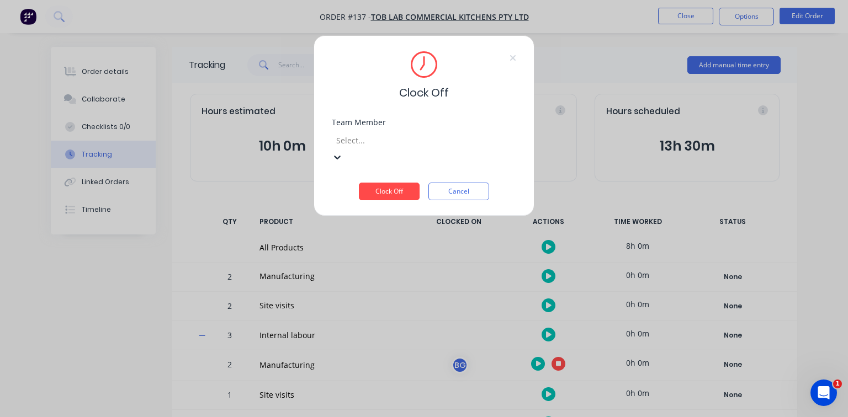
click at [422, 141] on div at bounding box center [414, 141] width 159 height 14
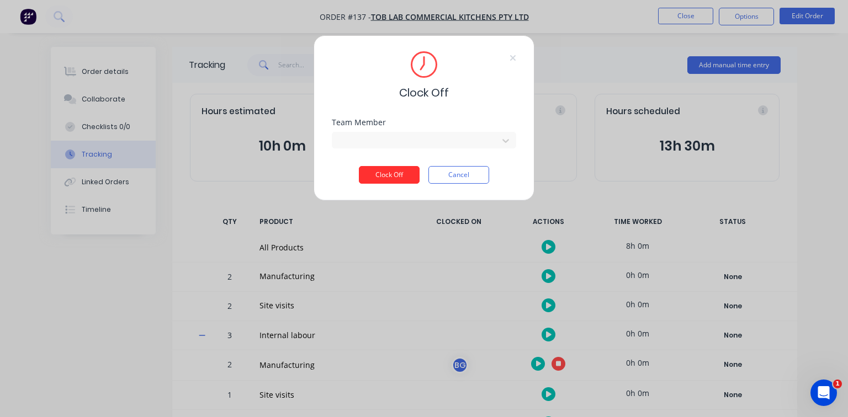
click at [392, 176] on button "Clock Off" at bounding box center [389, 175] width 61 height 18
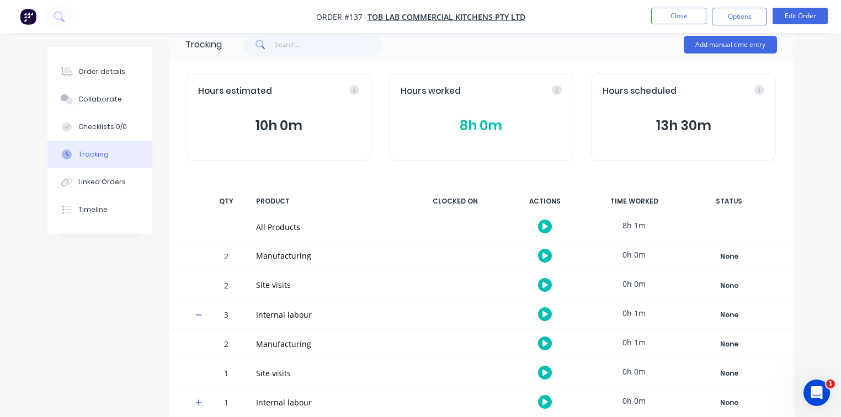
scroll to position [31, 0]
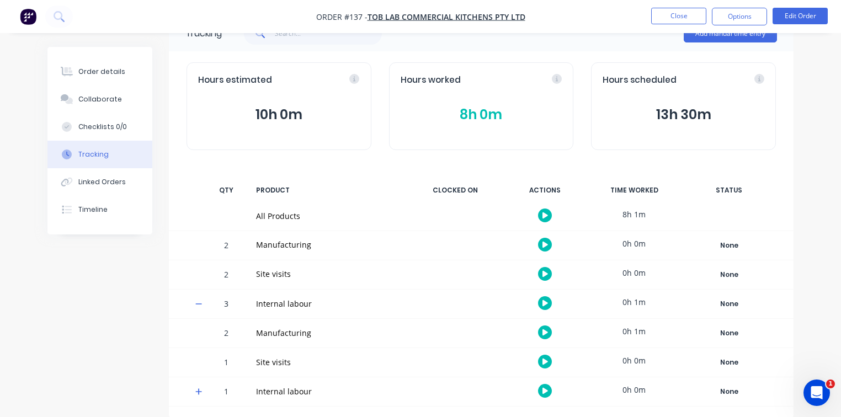
click at [66, 305] on div "Tracking Add manual time entry Hours estimated 10h 0m Hours worked 8h 0m Hours …" at bounding box center [420, 216] width 746 height 402
click at [101, 185] on div "Linked Orders" at bounding box center [101, 182] width 47 height 10
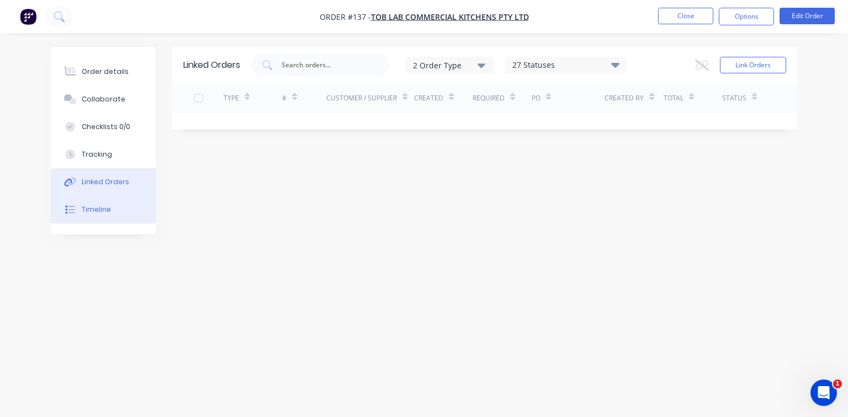
click at [107, 208] on div "Timeline" at bounding box center [96, 210] width 29 height 10
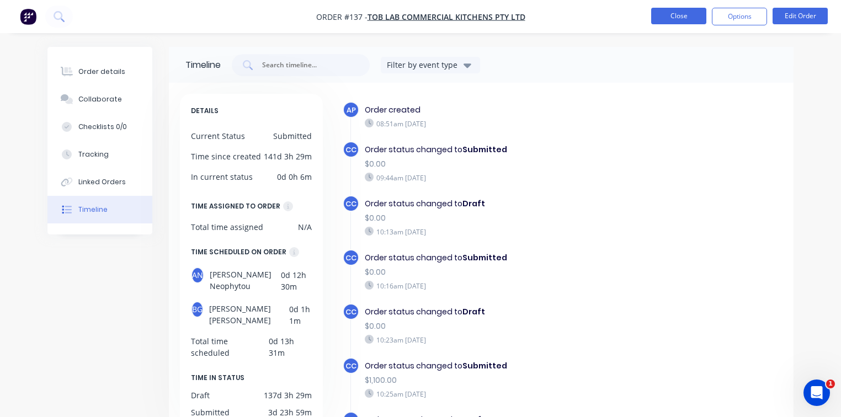
click at [679, 16] on button "Close" at bounding box center [678, 16] width 55 height 17
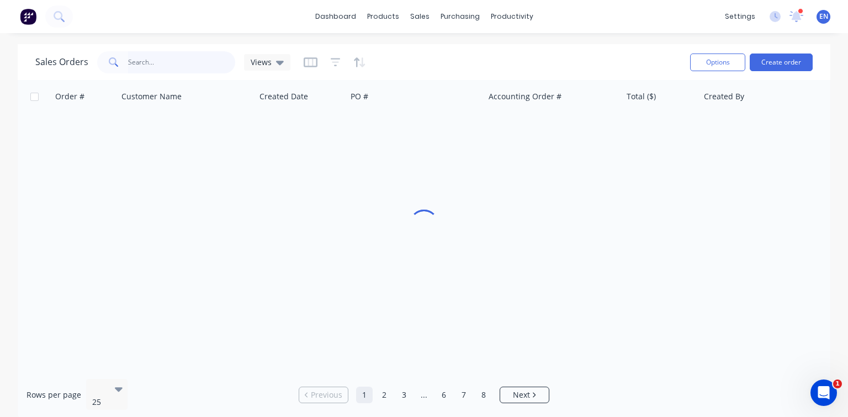
click at [179, 64] on input "text" at bounding box center [182, 62] width 108 height 22
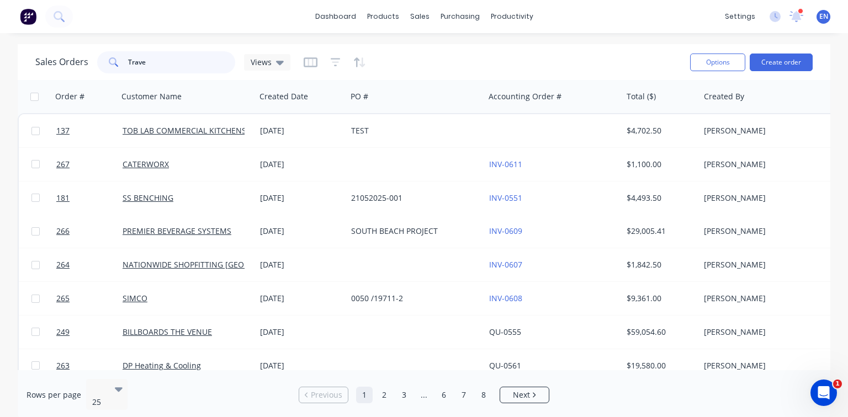
type input "Traver"
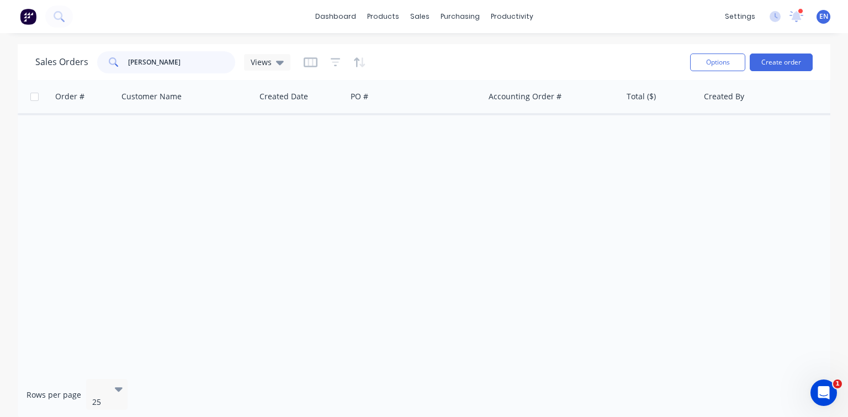
drag, startPoint x: 170, startPoint y: 60, endPoint x: 74, endPoint y: 44, distance: 97.2
click at [74, 44] on div "Sales Orders Traver Views Options Create order" at bounding box center [424, 62] width 812 height 36
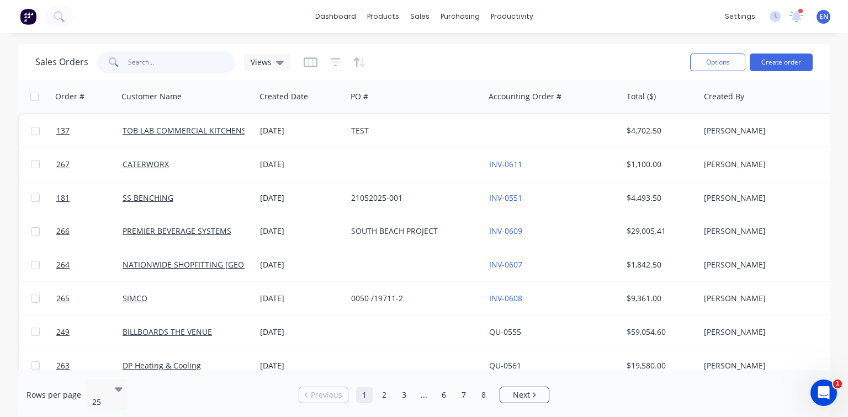
click at [174, 66] on input "text" at bounding box center [182, 62] width 108 height 22
type input "0594"
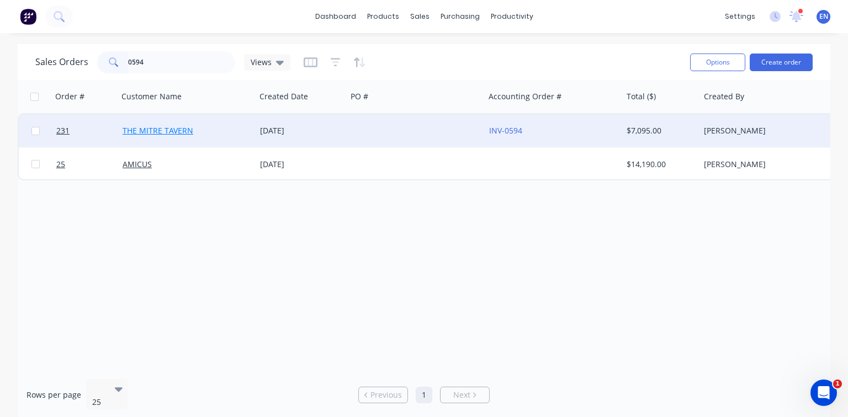
click at [168, 131] on link "THE MITRE TAVERN" at bounding box center [157, 130] width 71 height 10
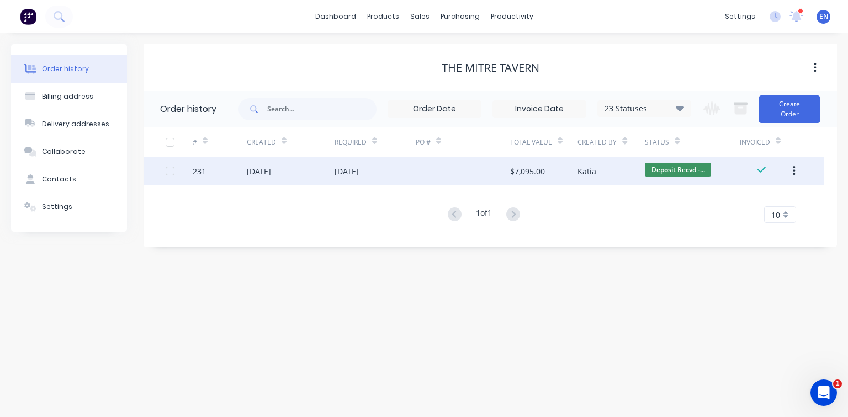
click at [196, 171] on div "231" at bounding box center [199, 172] width 13 height 12
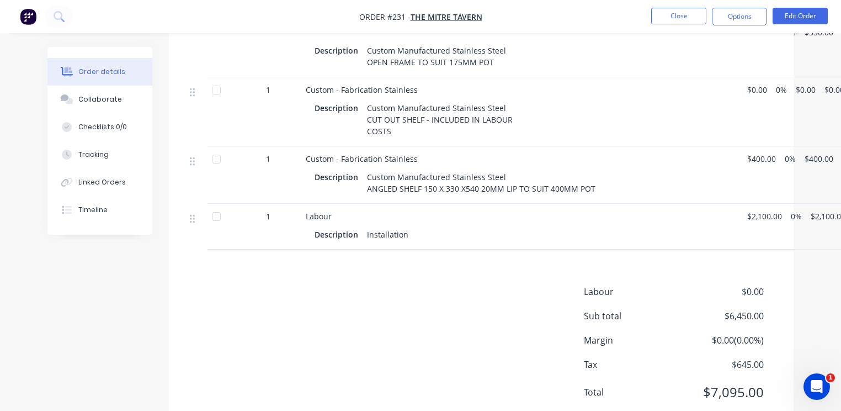
scroll to position [717, 0]
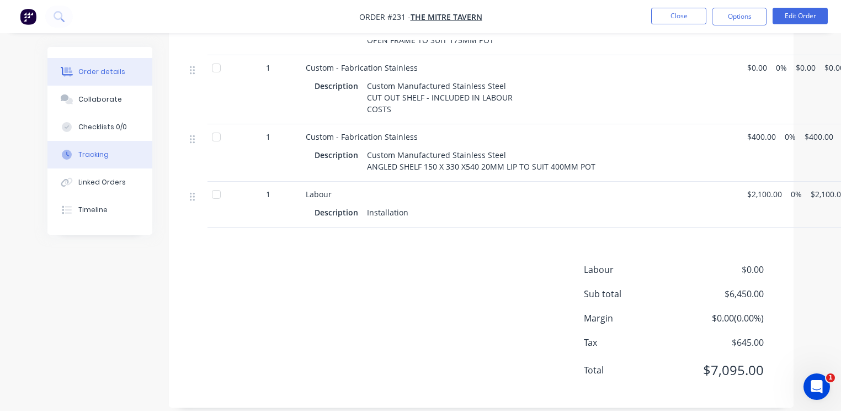
click at [104, 158] on div "Tracking" at bounding box center [93, 155] width 30 height 10
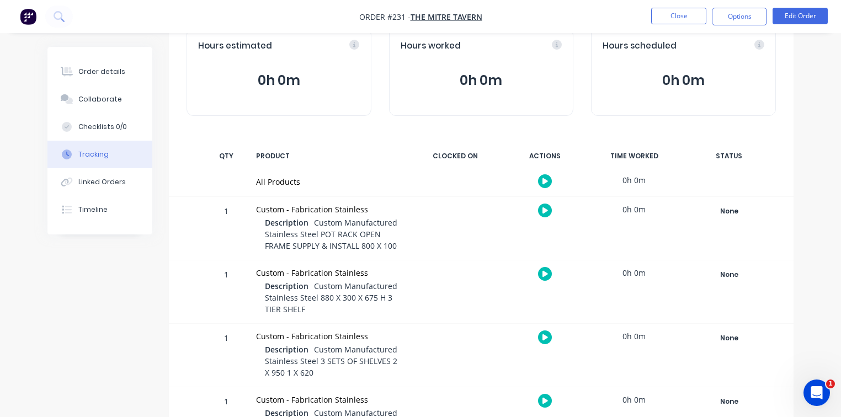
scroll to position [86, 0]
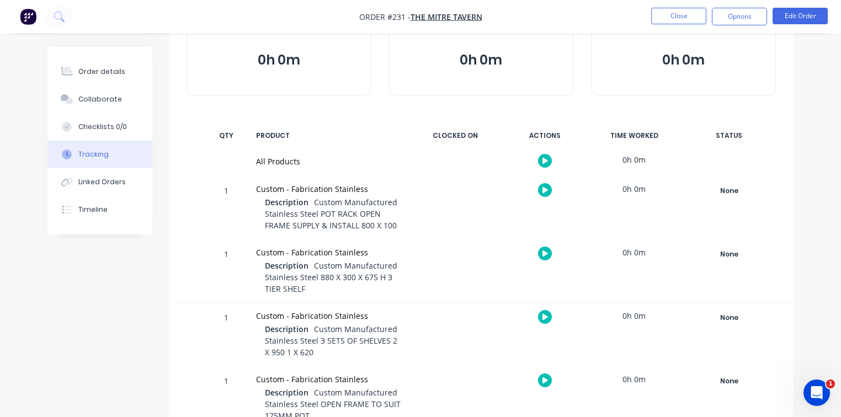
click at [544, 191] on icon "button" at bounding box center [545, 190] width 6 height 6
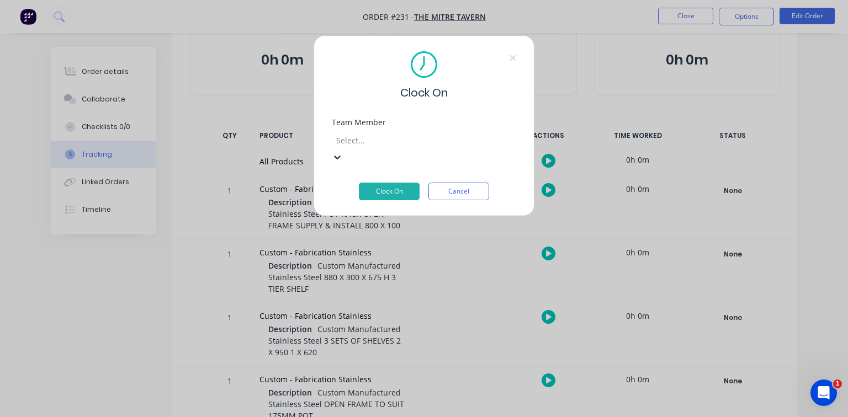
click at [510, 78] on div "Clock On" at bounding box center [424, 76] width 184 height 50
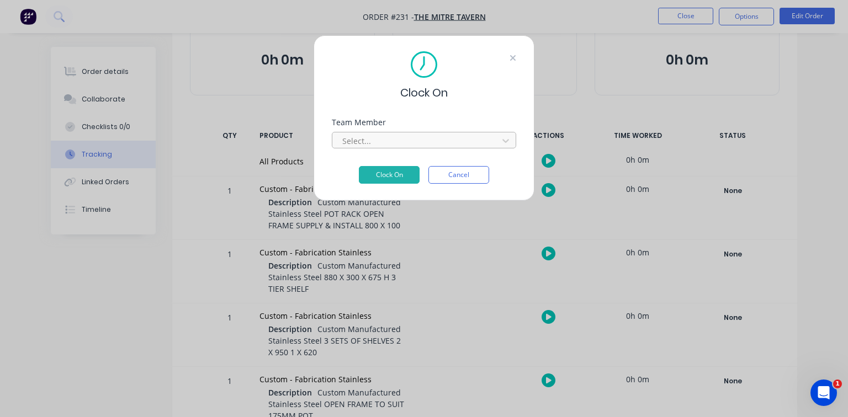
click at [514, 58] on icon at bounding box center [512, 58] width 7 height 9
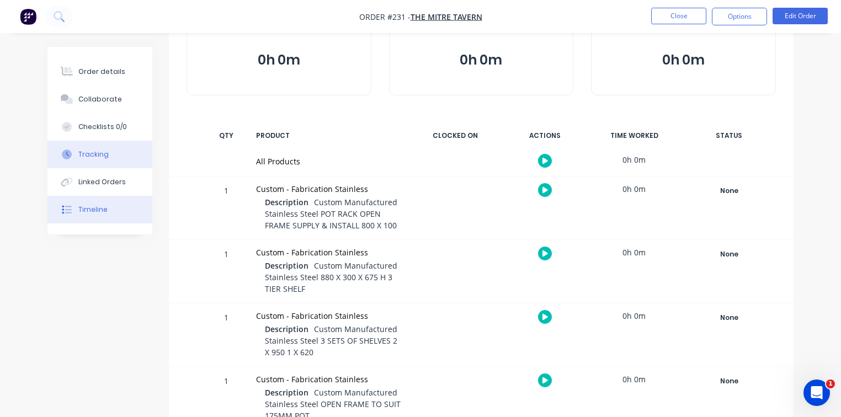
click at [108, 212] on button "Timeline" at bounding box center [99, 210] width 105 height 28
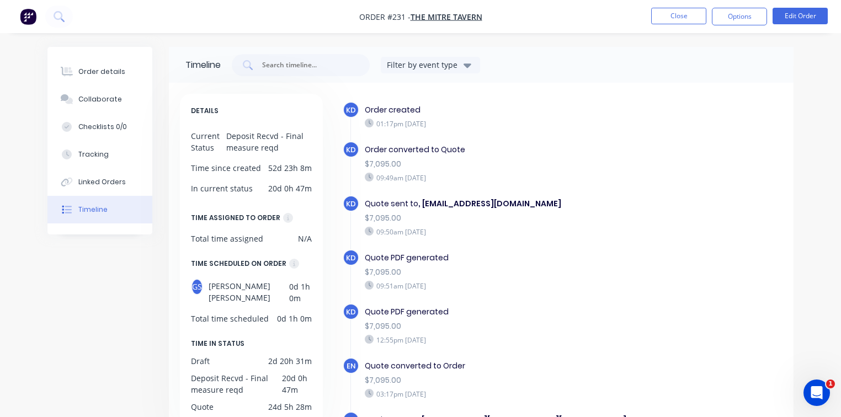
click at [459, 59] on div "Filter by event type" at bounding box center [424, 65] width 74 height 12
click at [585, 52] on div "Timeline Filter by event type General PDF Generated Status change Notification" at bounding box center [481, 65] width 625 height 36
click at [100, 154] on div "Tracking" at bounding box center [93, 155] width 30 height 10
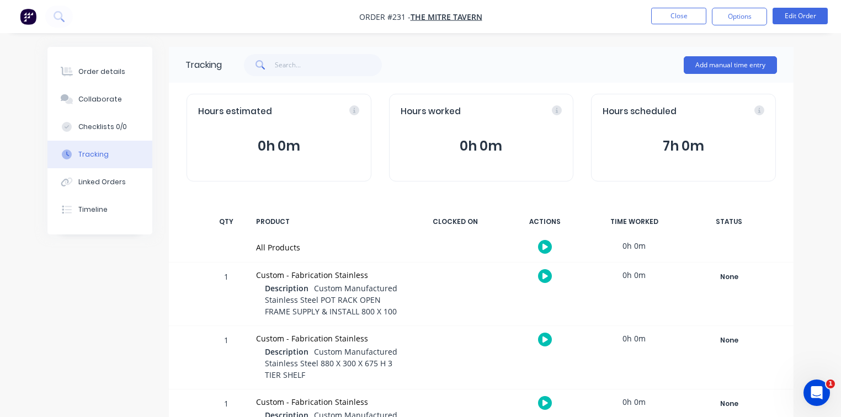
drag, startPoint x: 658, startPoint y: 145, endPoint x: 803, endPoint y: 145, distance: 145.7
click at [803, 145] on div "Order details Collaborate Checklists 0/0 Tracking Linked Orders Timeline Order …" at bounding box center [420, 376] width 768 height 659
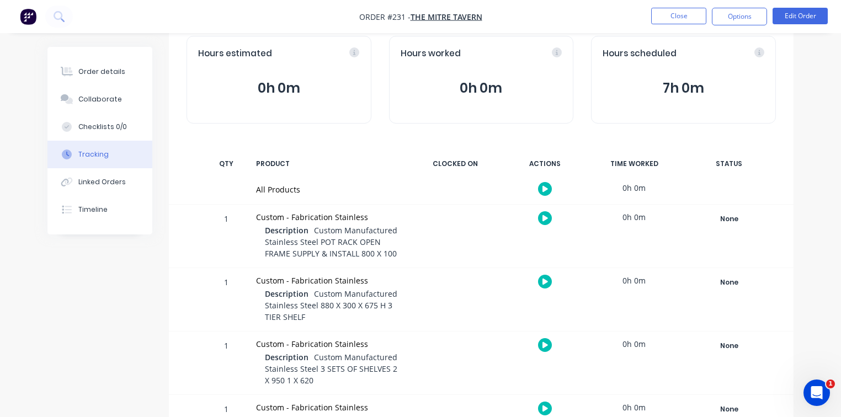
scroll to position [53, 0]
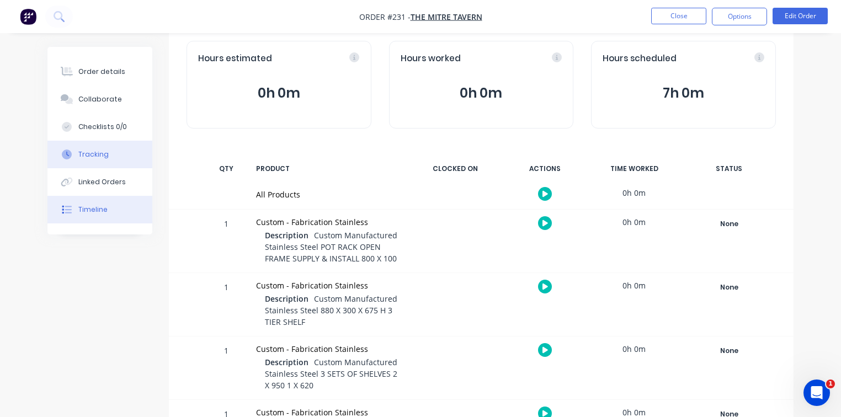
click at [74, 209] on div at bounding box center [66, 210] width 17 height 10
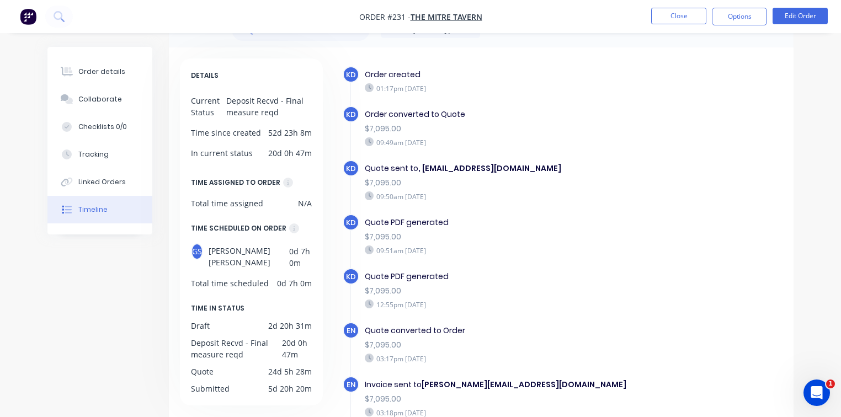
scroll to position [53, 0]
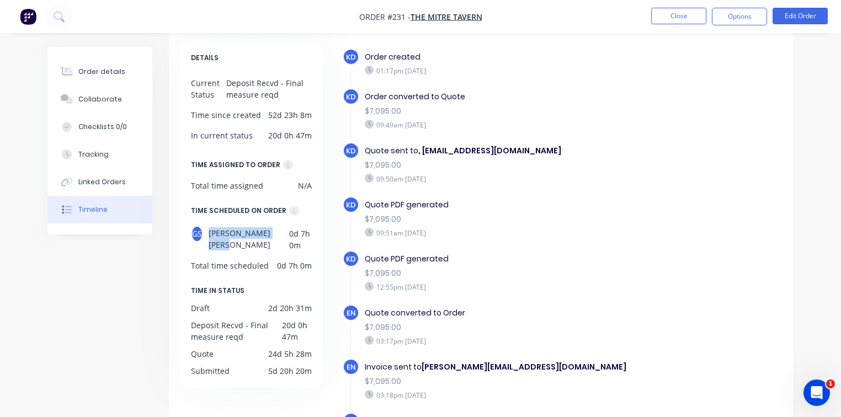
drag, startPoint x: 214, startPoint y: 234, endPoint x: 272, endPoint y: 232, distance: 58.5
click at [272, 232] on div "GS Gurpreet Singh 0d 7h 0m" at bounding box center [251, 238] width 121 height 25
drag, startPoint x: 287, startPoint y: 232, endPoint x: 327, endPoint y: 232, distance: 39.7
click at [327, 232] on div "DETAILS Current Status Deposit Recvd - Final measure reqd Time since created 52…" at bounding box center [255, 239] width 151 height 396
click at [71, 270] on div "Timeline Filter by event type DETAILS Current Status Deposit Recvd - Final meas…" at bounding box center [420, 224] width 746 height 460
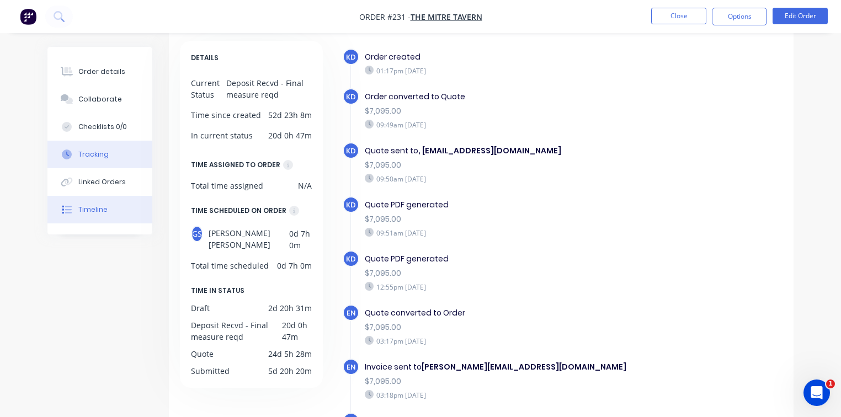
click at [104, 154] on div "Tracking" at bounding box center [93, 155] width 30 height 10
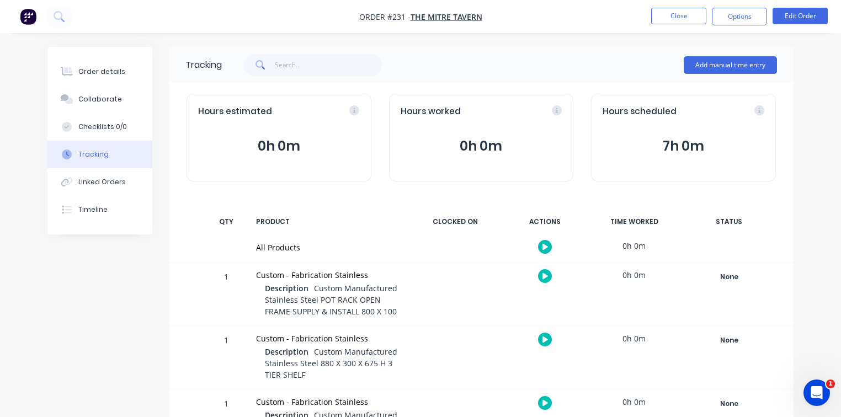
drag, startPoint x: 665, startPoint y: 147, endPoint x: 815, endPoint y: 149, distance: 150.1
click at [815, 149] on div "Order details Collaborate Checklists 0/0 Tracking Linked Orders Timeline Order …" at bounding box center [420, 353] width 841 height 706
click at [675, 13] on button "Close" at bounding box center [678, 16] width 55 height 17
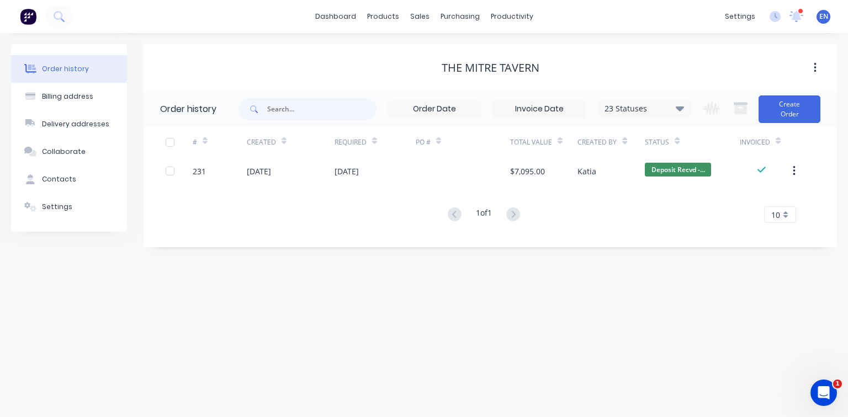
click at [27, 14] on img at bounding box center [28, 16] width 17 height 17
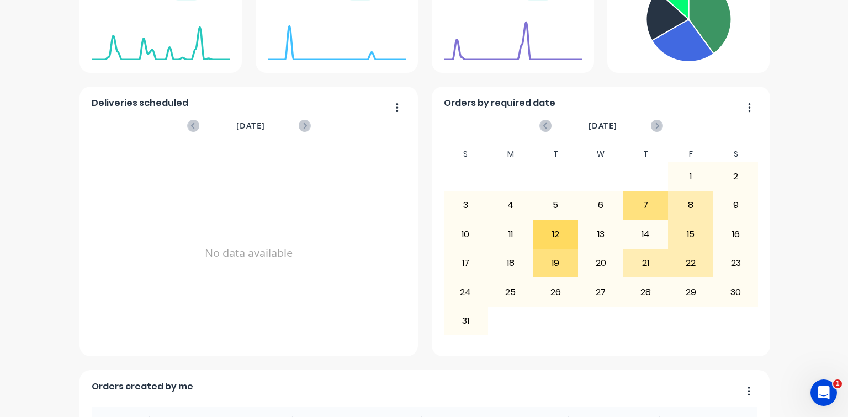
scroll to position [297, 0]
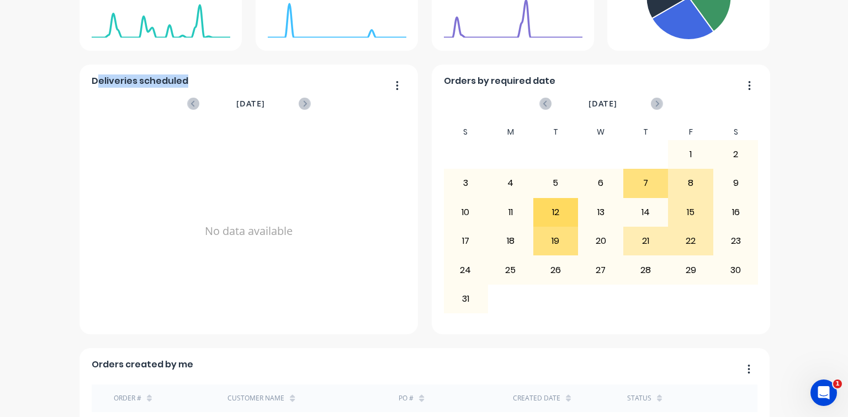
drag, startPoint x: 93, startPoint y: 70, endPoint x: 182, endPoint y: 69, distance: 88.3
click at [182, 76] on div "Deliveries scheduled" at bounding box center [142, 84] width 101 height 16
click at [127, 92] on div "August 2025 No data available" at bounding box center [249, 215] width 315 height 246
drag, startPoint x: 444, startPoint y: 69, endPoint x: 534, endPoint y: 68, distance: 89.4
click at [534, 68] on div at bounding box center [513, 38] width 138 height 104
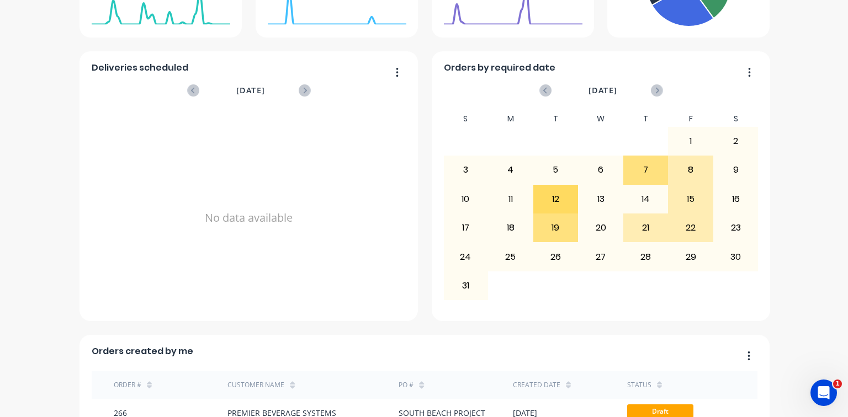
scroll to position [264, 0]
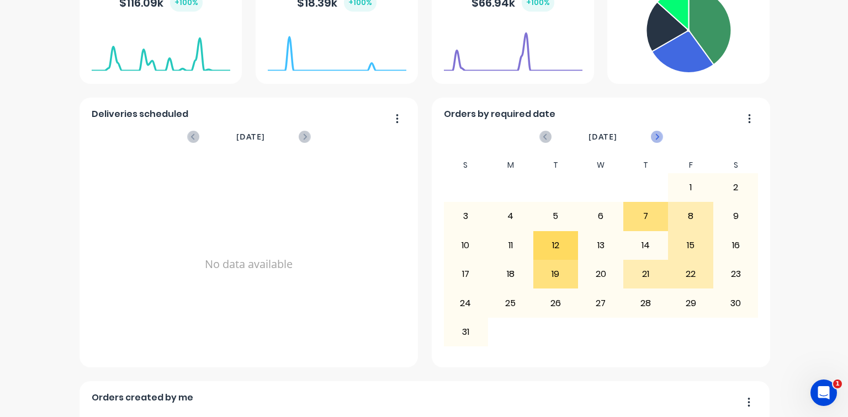
click at [655, 134] on icon at bounding box center [657, 137] width 4 height 6
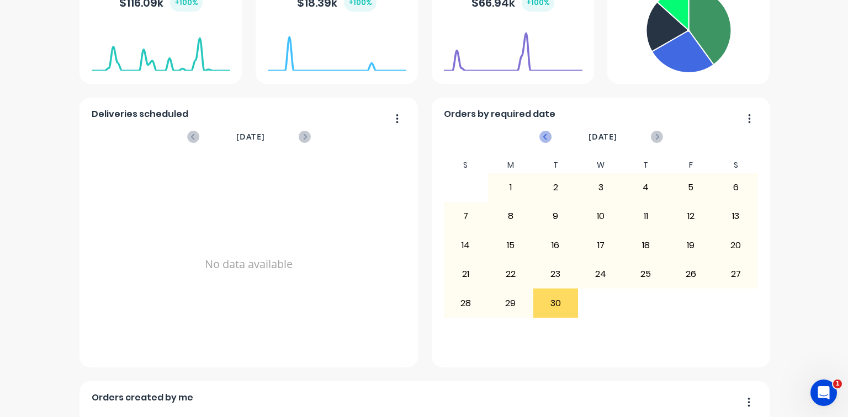
click at [545, 131] on icon at bounding box center [545, 137] width 12 height 12
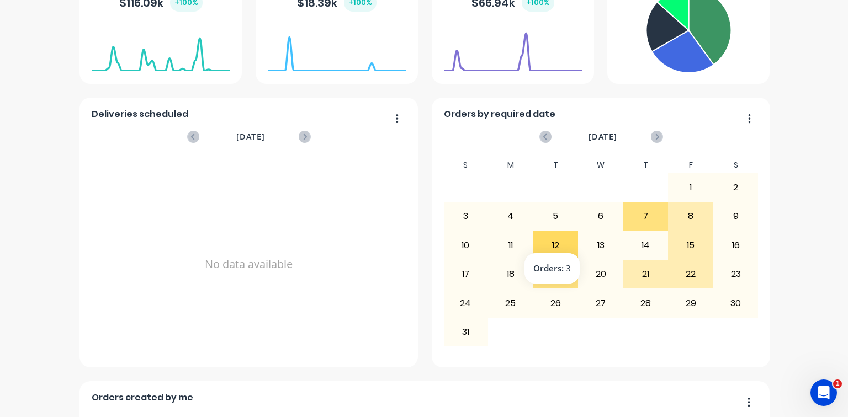
click at [562, 232] on div "12" at bounding box center [556, 246] width 44 height 28
click at [559, 261] on div "19" at bounding box center [556, 274] width 44 height 28
click at [550, 265] on div "19" at bounding box center [556, 274] width 44 height 28
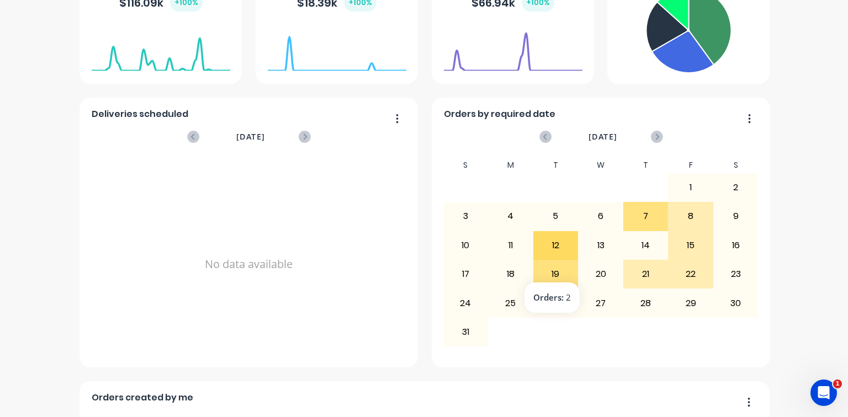
drag, startPoint x: 552, startPoint y: 265, endPoint x: 556, endPoint y: 296, distance: 31.1
click at [556, 296] on div "26" at bounding box center [556, 303] width 44 height 28
click at [748, 114] on icon "button" at bounding box center [749, 118] width 2 height 9
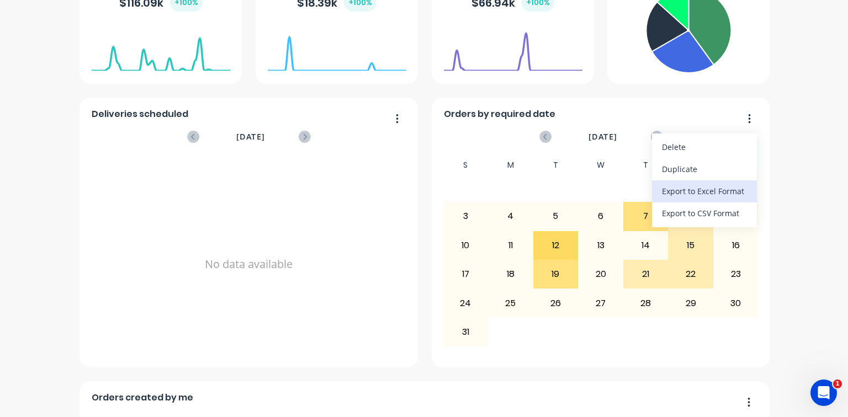
click at [707, 183] on div "Export to Excel Format" at bounding box center [704, 191] width 85 height 16
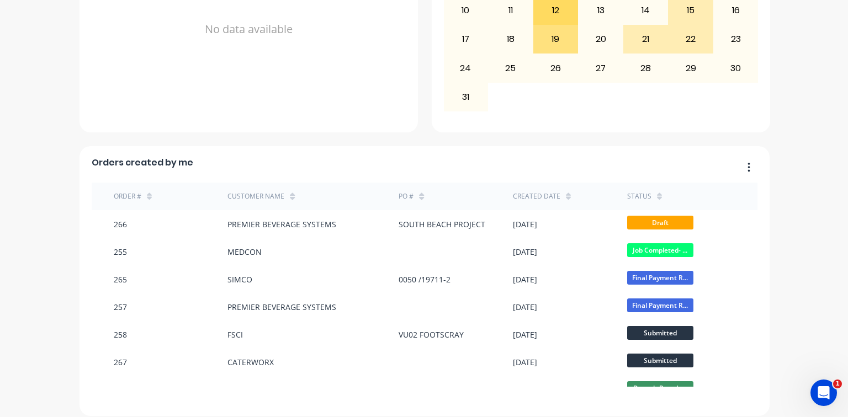
scroll to position [0, 0]
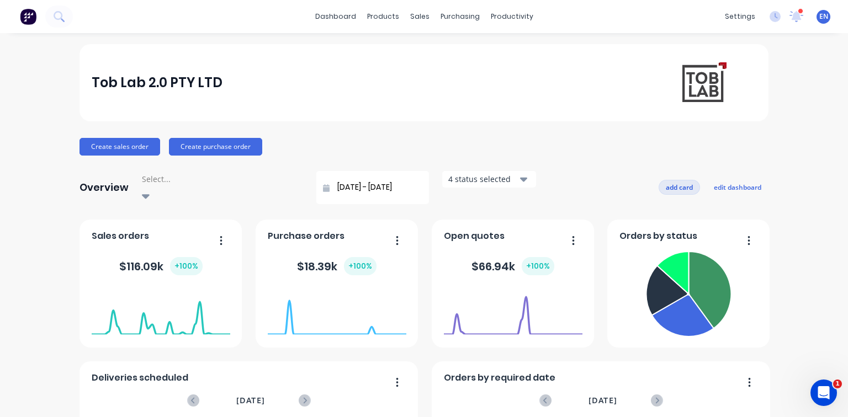
click at [680, 181] on button "add card" at bounding box center [678, 187] width 41 height 14
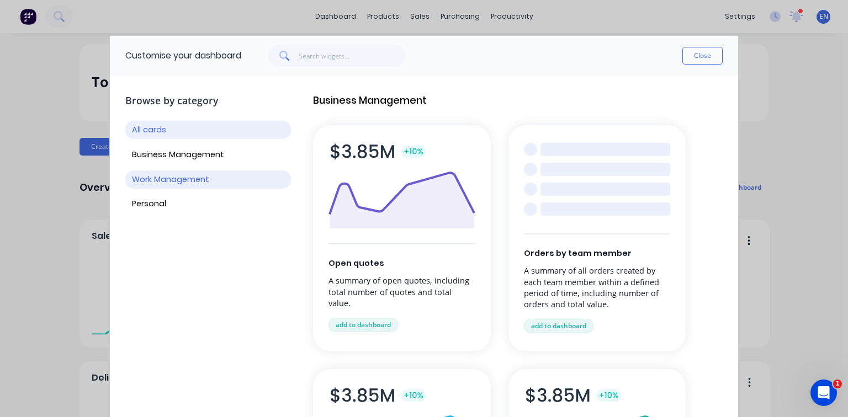
click at [181, 183] on button "Work Management" at bounding box center [208, 179] width 166 height 18
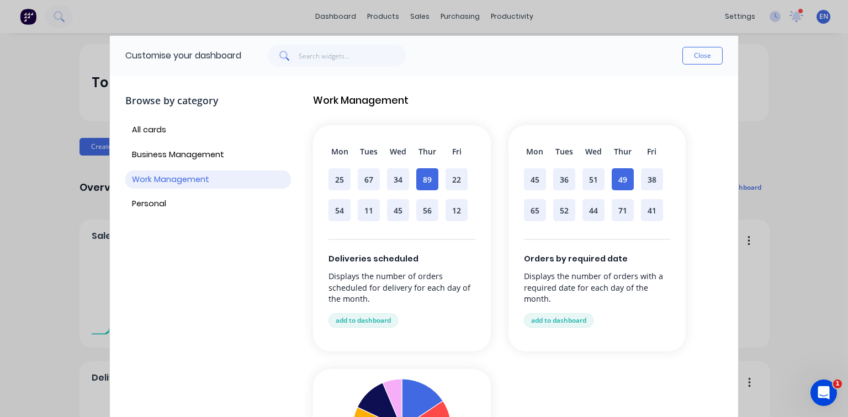
scroll to position [54, 0]
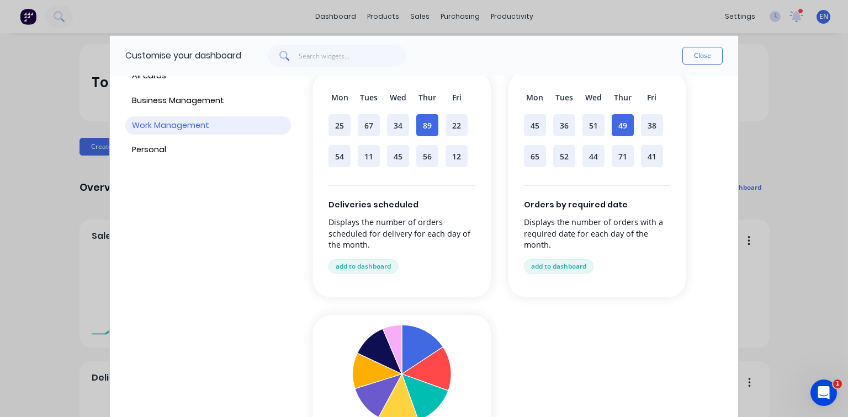
click at [273, 302] on div "Browse by category All cards Business Management Work Management Personal" at bounding box center [208, 296] width 166 height 533
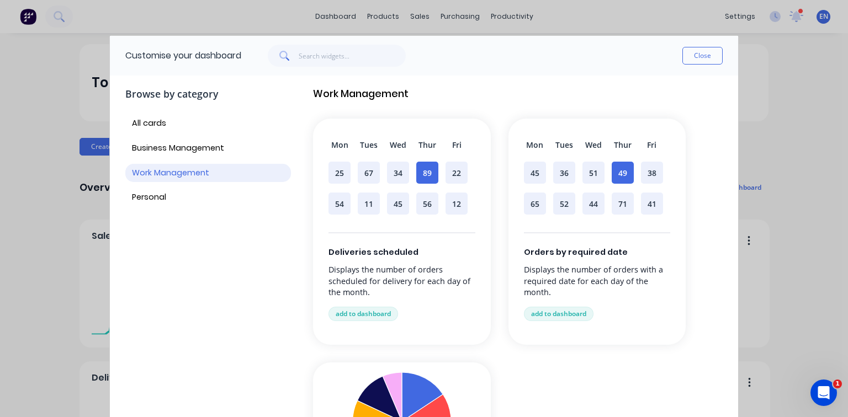
scroll to position [0, 0]
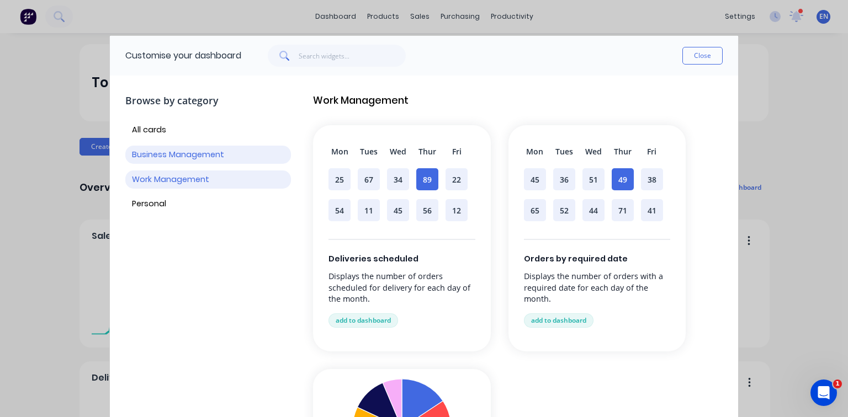
click at [172, 155] on button "Business Management" at bounding box center [208, 155] width 166 height 18
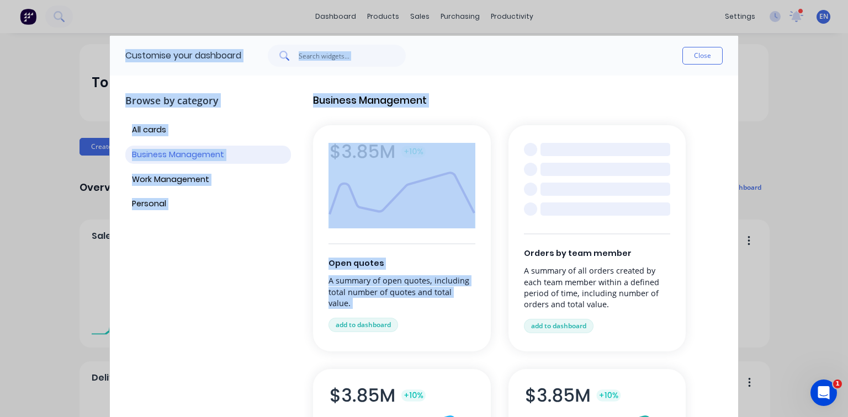
drag, startPoint x: 739, startPoint y: 143, endPoint x: 733, endPoint y: 178, distance: 34.7
click at [733, 178] on div "Customise your dashboard Close Browse by category All cards Business Management…" at bounding box center [424, 208] width 848 height 417
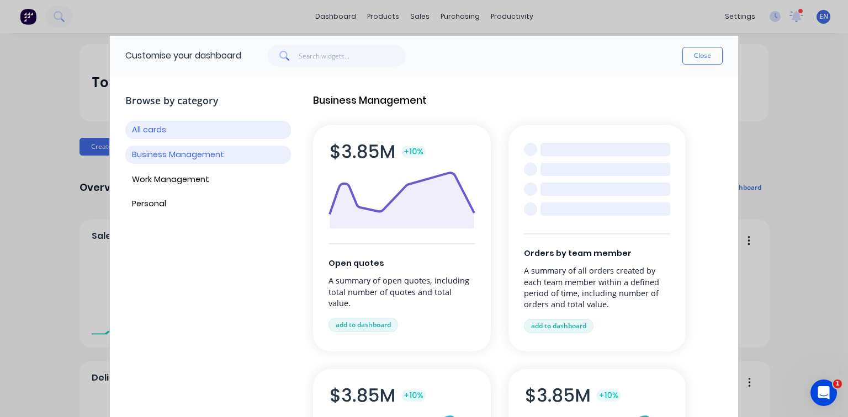
click at [162, 134] on button "All cards" at bounding box center [208, 130] width 166 height 18
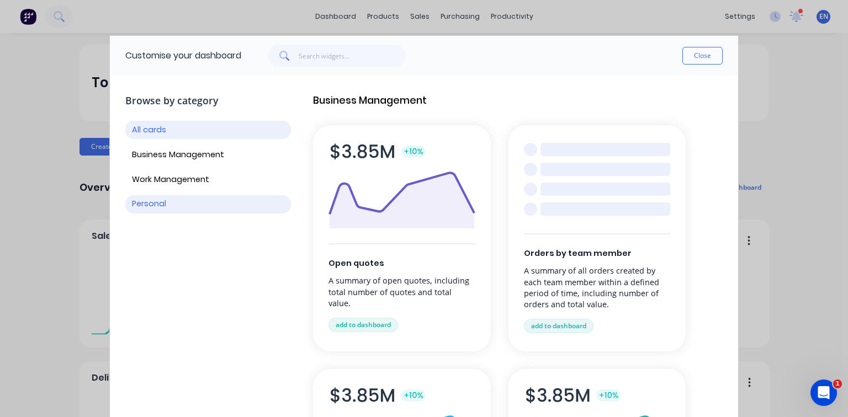
click at [153, 207] on button "Personal" at bounding box center [208, 204] width 166 height 18
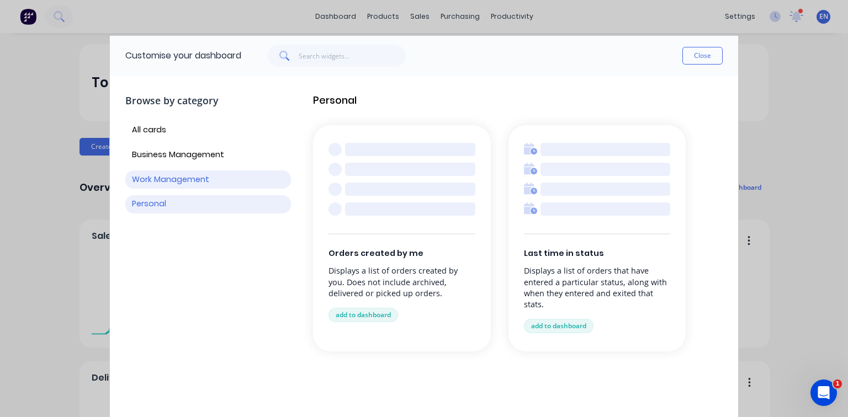
click at [169, 171] on button "Work Management" at bounding box center [208, 179] width 166 height 18
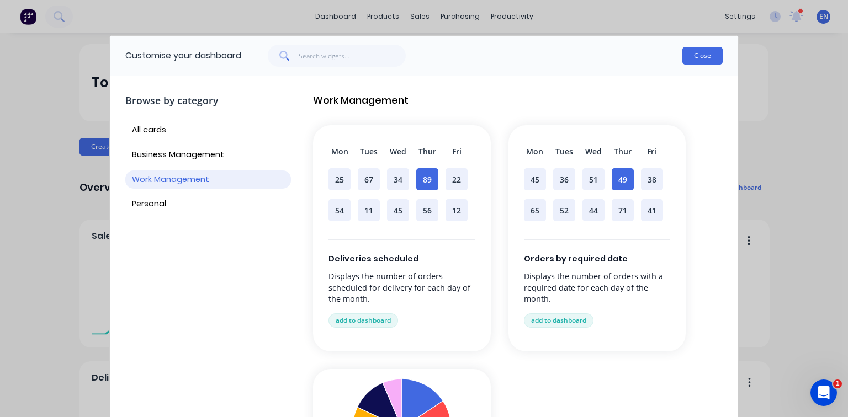
click at [706, 55] on button "Close" at bounding box center [702, 56] width 40 height 18
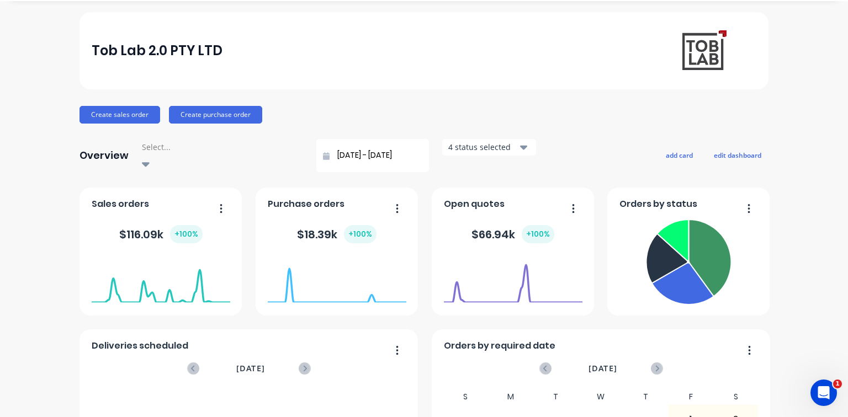
scroll to position [86, 0]
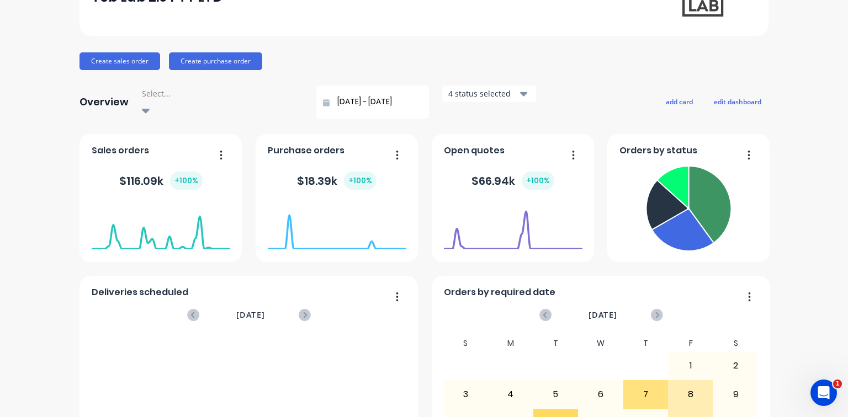
click at [150, 109] on icon at bounding box center [146, 111] width 8 height 4
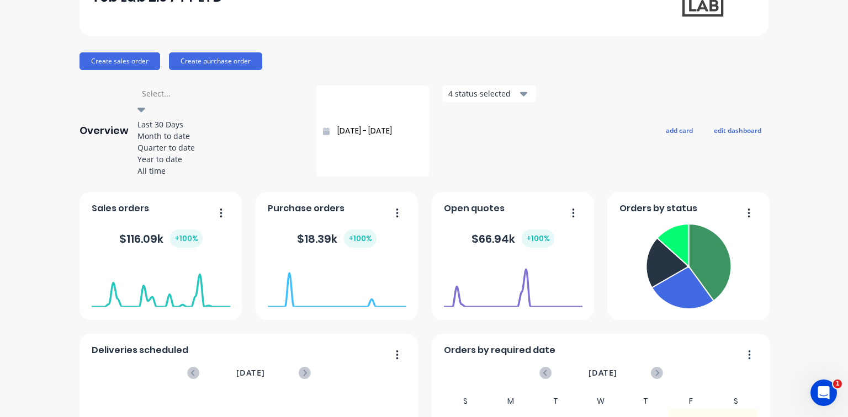
click at [200, 140] on div "Month to date" at bounding box center [220, 136] width 166 height 12
type input "01/08/25 - 26/08/25"
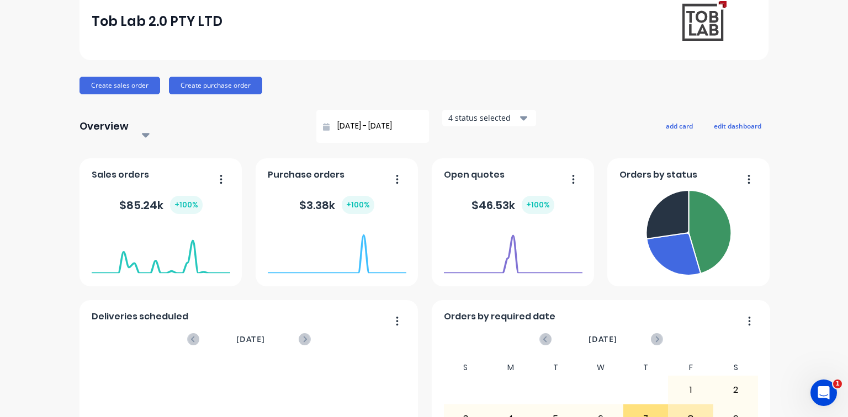
scroll to position [60, 0]
